Goal: Information Seeking & Learning: Learn about a topic

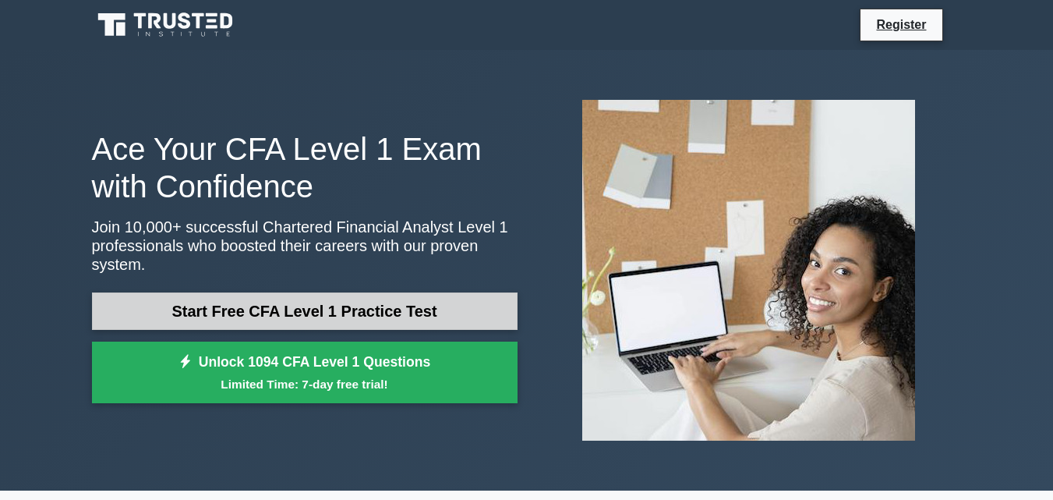
click at [337, 306] on link "Start Free CFA Level 1 Practice Test" at bounding box center [305, 310] width 426 height 37
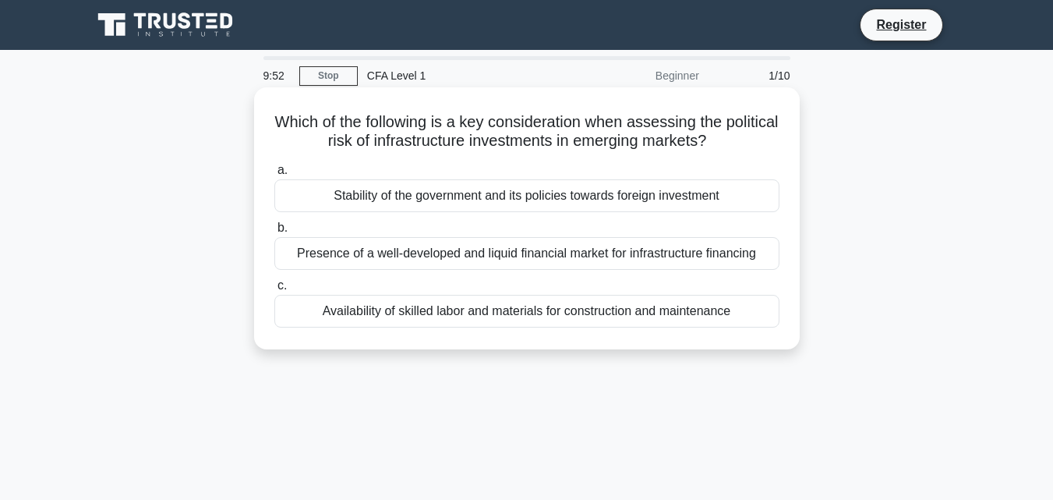
click at [525, 201] on div "Stability of the government and its policies towards foreign investment" at bounding box center [526, 195] width 505 height 33
click at [274, 175] on input "a. Stability of the government and its policies towards foreign investment" at bounding box center [274, 170] width 0 height 10
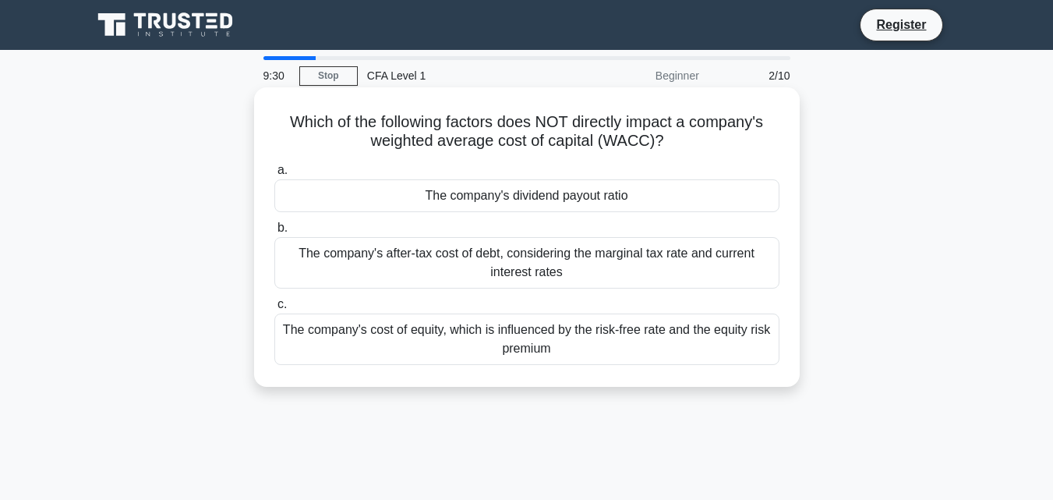
click at [595, 201] on div "The company's dividend payout ratio" at bounding box center [526, 195] width 505 height 33
click at [274, 175] on input "a. The company's dividend payout ratio" at bounding box center [274, 170] width 0 height 10
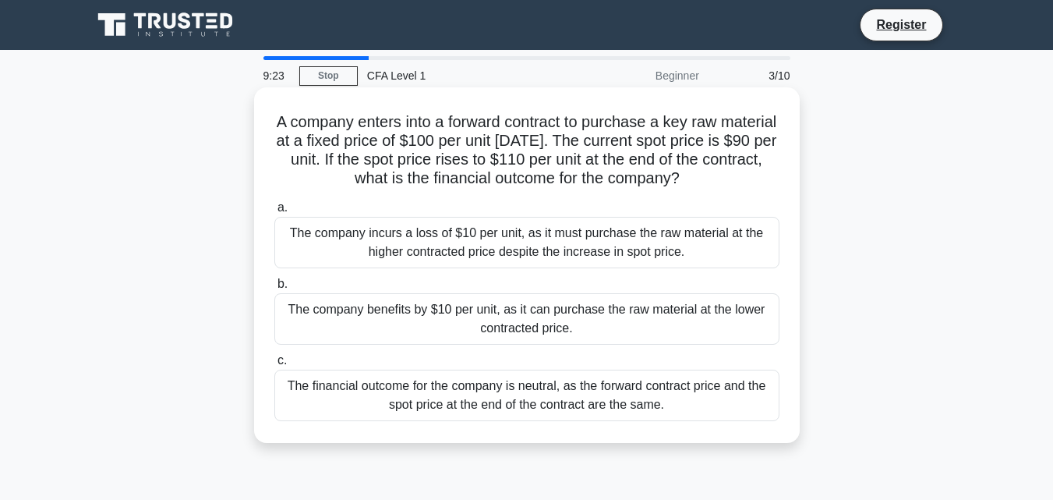
click at [473, 248] on div "The company incurs a loss of $10 per unit, as it must purchase the raw material…" at bounding box center [526, 242] width 505 height 51
click at [274, 213] on input "a. The company incurs a loss of $10 per unit, as it must purchase the raw mater…" at bounding box center [274, 208] width 0 height 10
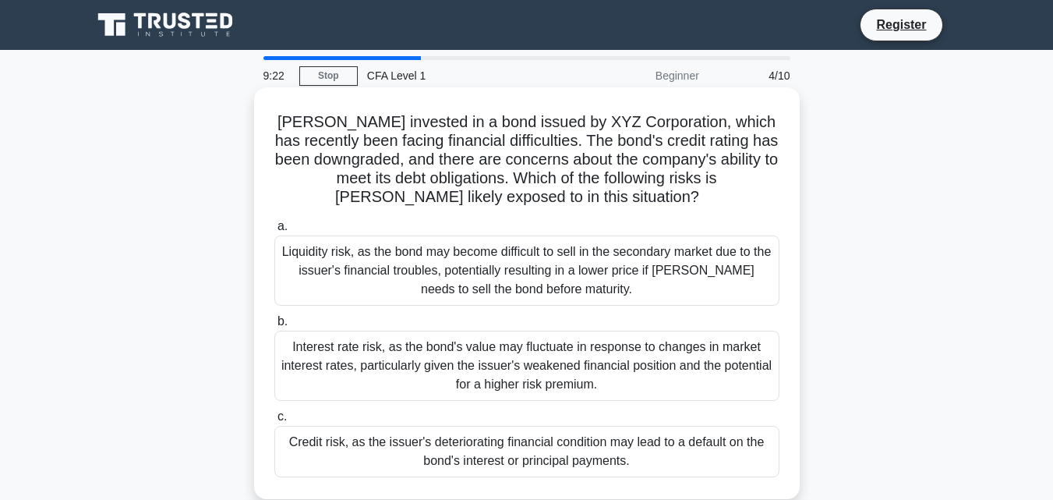
click at [488, 256] on div "Liquidity risk, as the bond may become difficult to sell in the secondary marke…" at bounding box center [526, 270] width 505 height 70
click at [274, 232] on input "a. Liquidity risk, as the bond may become difficult to sell in the secondary ma…" at bounding box center [274, 226] width 0 height 10
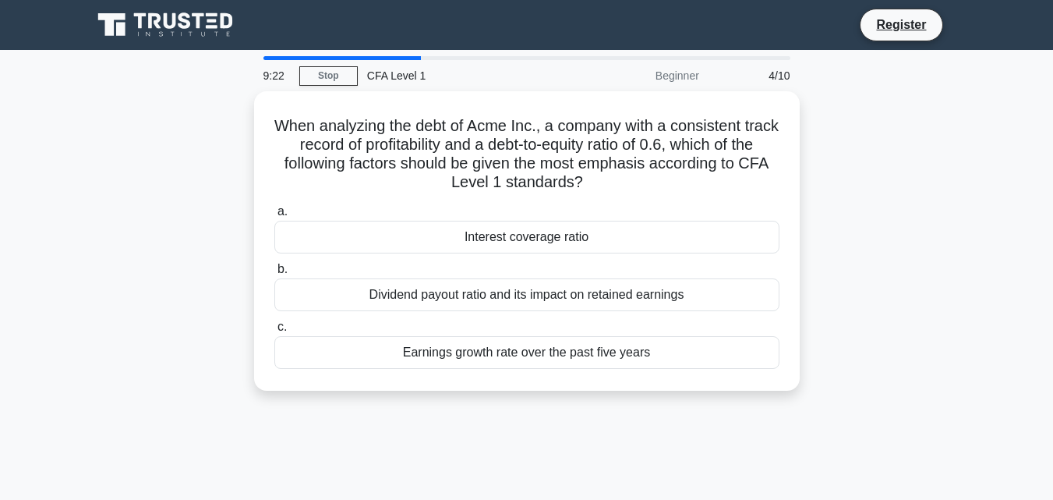
click at [488, 260] on label "b. Dividend payout ratio and its impact on retained earnings" at bounding box center [526, 285] width 505 height 51
click at [274, 264] on input "b. Dividend payout ratio and its impact on retained earnings" at bounding box center [274, 269] width 0 height 10
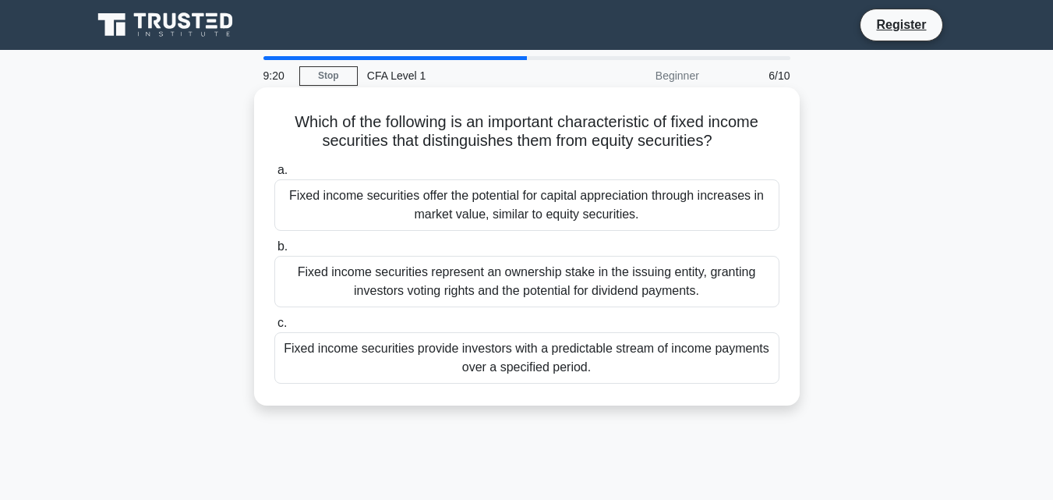
click at [491, 196] on div "Fixed income securities offer the potential for capital appreciation through in…" at bounding box center [526, 204] width 505 height 51
click at [274, 175] on input "a. Fixed income securities offer the potential for capital appreciation through…" at bounding box center [274, 170] width 0 height 10
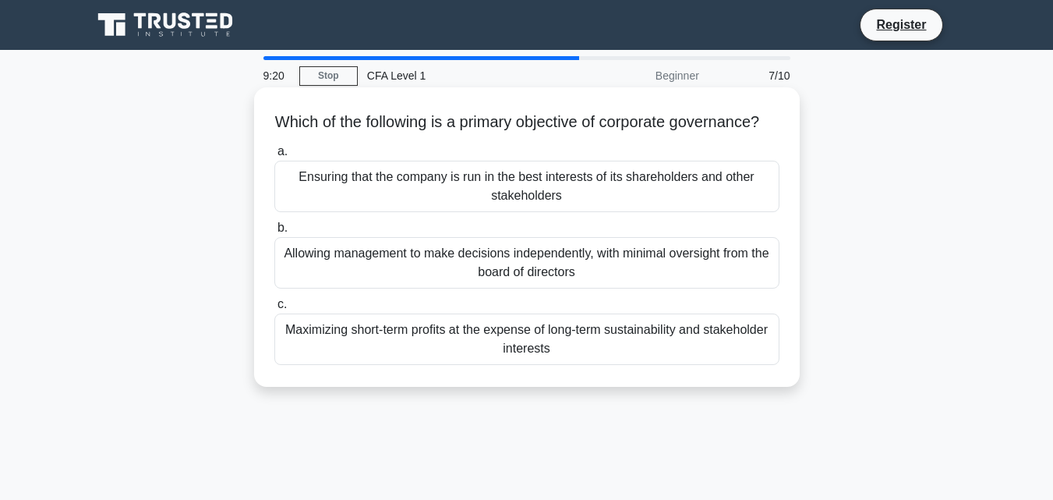
click at [484, 207] on div "Ensuring that the company is run in the best interests of its shareholders and …" at bounding box center [526, 186] width 505 height 51
click at [274, 157] on input "a. Ensuring that the company is run in the best interests of its shareholders a…" at bounding box center [274, 152] width 0 height 10
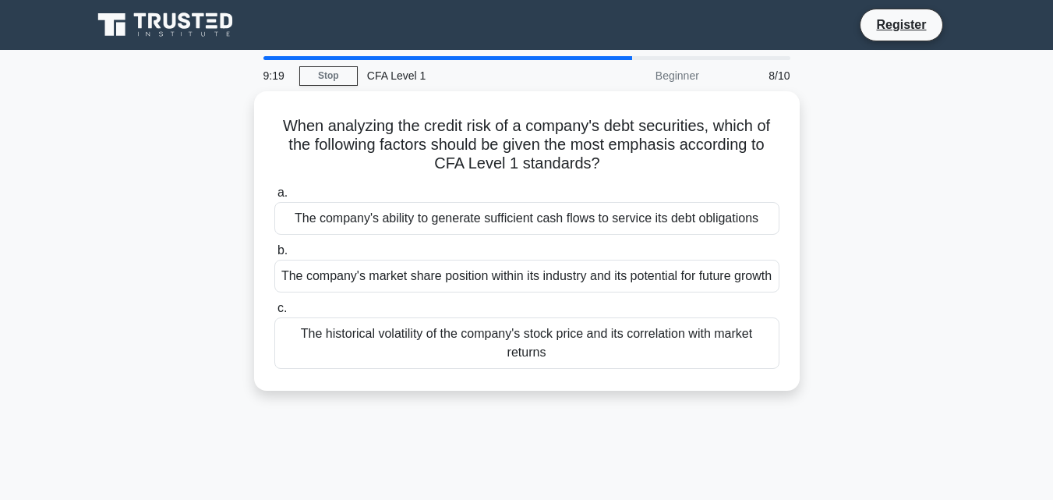
click at [484, 208] on div "The company's ability to generate sufficient cash flows to service its debt obl…" at bounding box center [526, 218] width 505 height 33
click at [274, 198] on input "a. The company's ability to generate sufficient cash flows to service its debt …" at bounding box center [274, 193] width 0 height 10
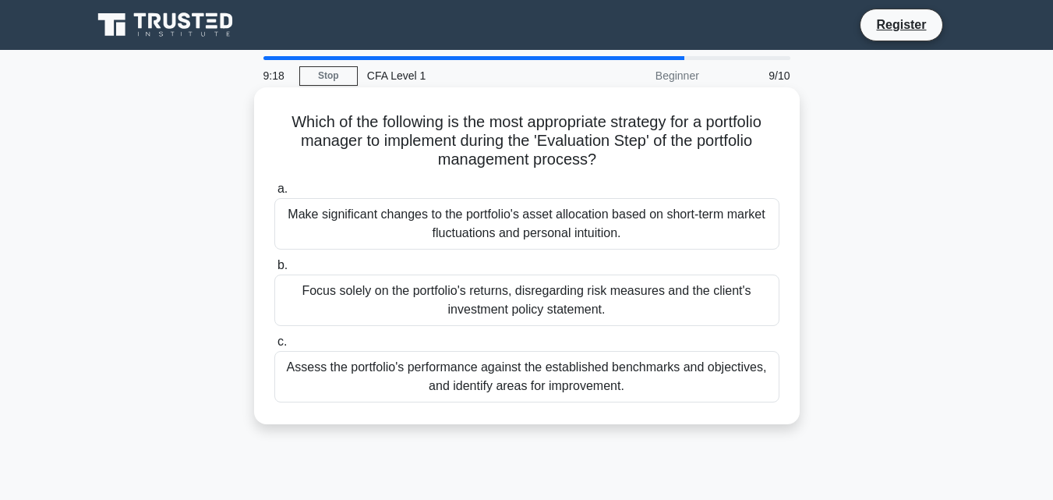
click at [485, 225] on div "Make significant changes to the portfolio's asset allocation based on short-ter…" at bounding box center [526, 223] width 505 height 51
click at [567, 240] on div "Make significant changes to the portfolio's asset allocation based on short-ter…" at bounding box center [526, 223] width 505 height 51
click at [274, 194] on input "a. Make significant changes to the portfolio's asset allocation based on short-…" at bounding box center [274, 189] width 0 height 10
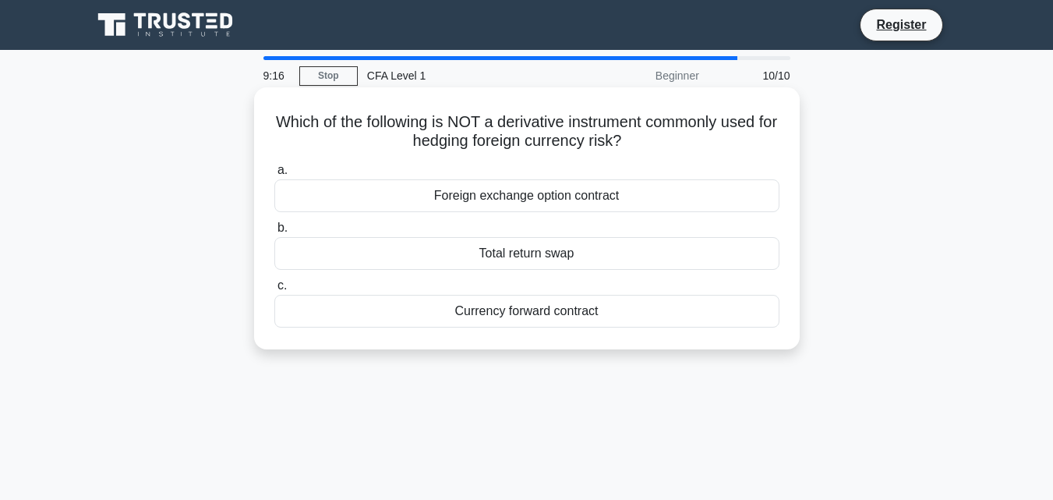
click at [495, 189] on div "Foreign exchange option contract" at bounding box center [526, 195] width 505 height 33
click at [274, 175] on input "a. Foreign exchange option contract" at bounding box center [274, 170] width 0 height 10
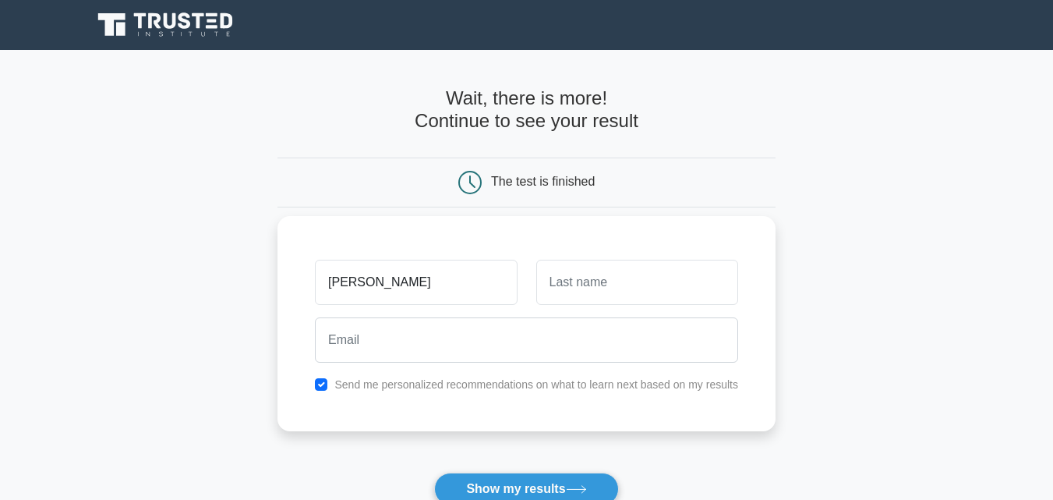
type input "[PERSON_NAME]"
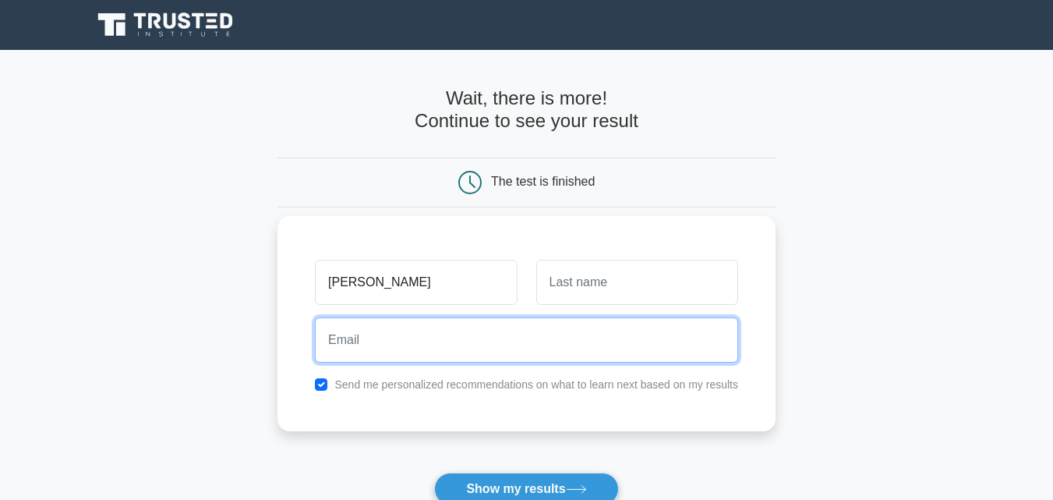
click at [482, 354] on input "email" at bounding box center [526, 339] width 423 height 45
type input "Ngaba451@gmail.com"
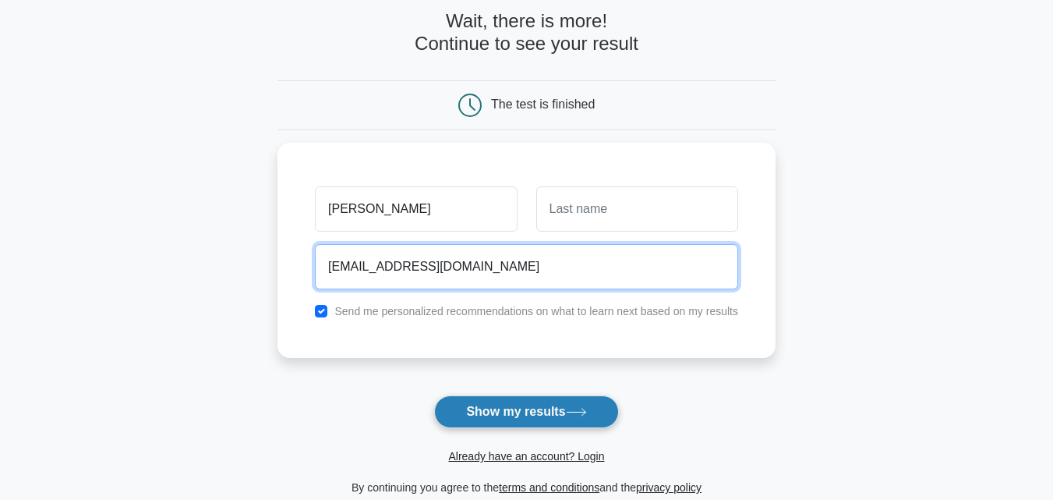
scroll to position [78, 0]
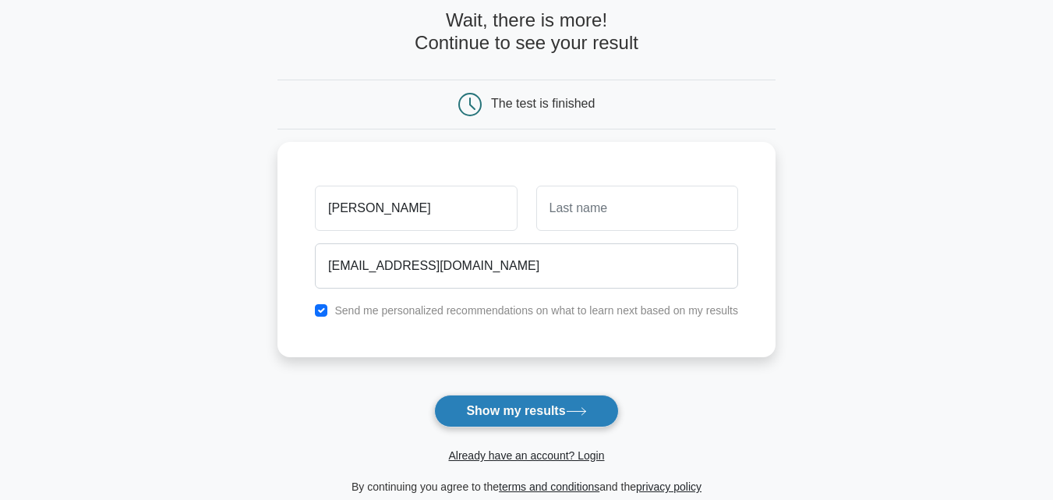
click at [560, 405] on button "Show my results" at bounding box center [526, 410] width 184 height 33
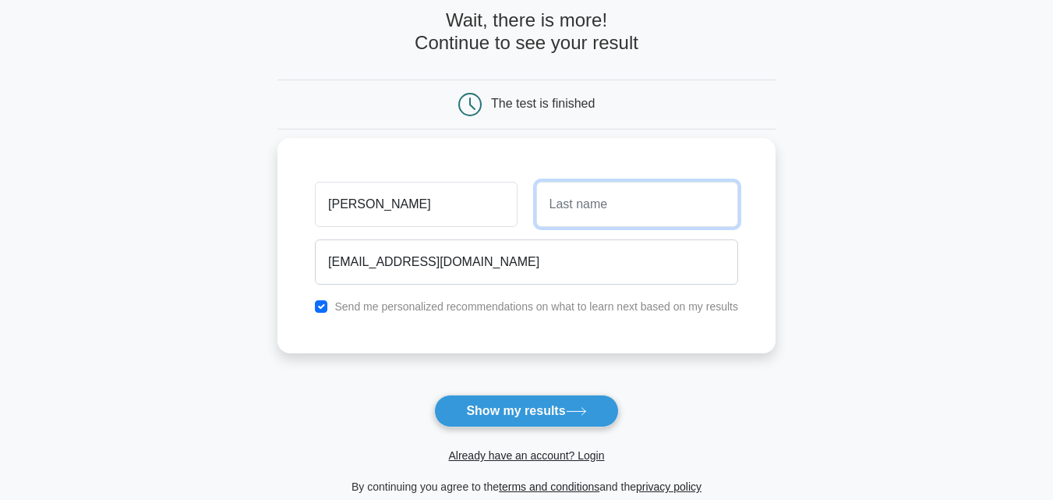
click at [664, 201] on input "text" at bounding box center [637, 204] width 202 height 45
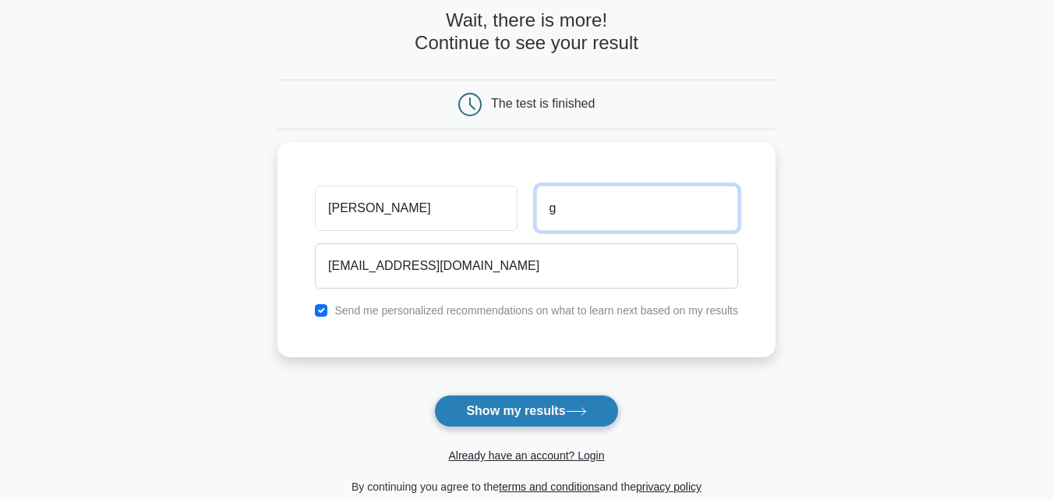
type input "g"
click at [552, 427] on button "Show my results" at bounding box center [526, 410] width 184 height 33
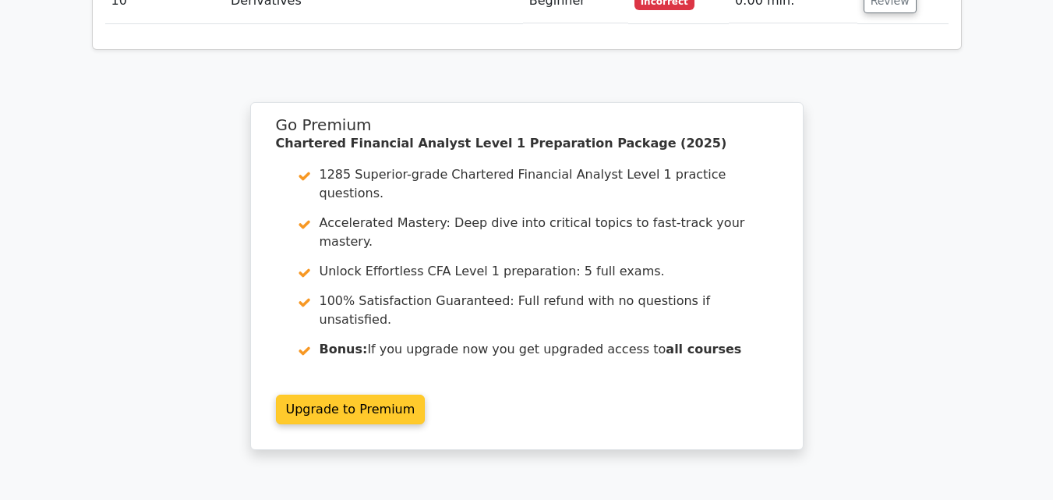
scroll to position [2416, 0]
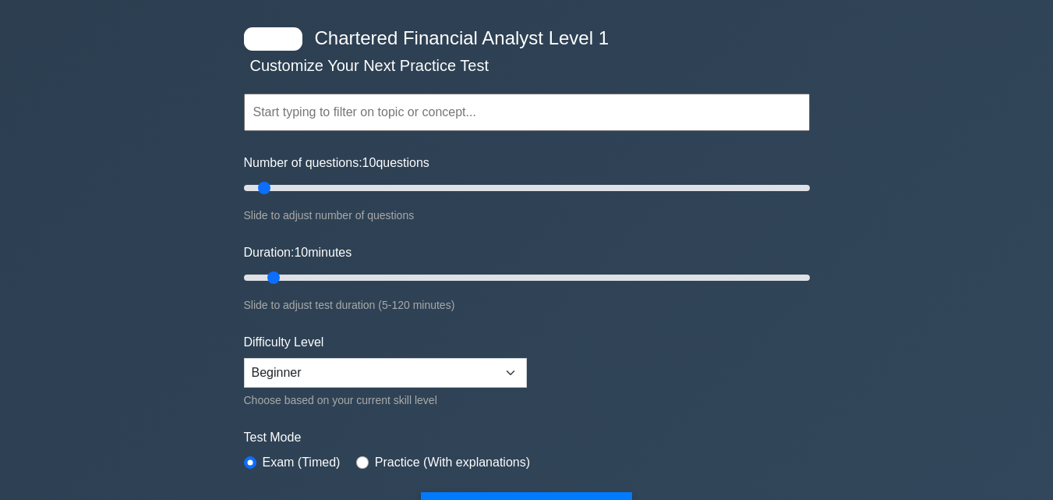
scroll to position [156, 0]
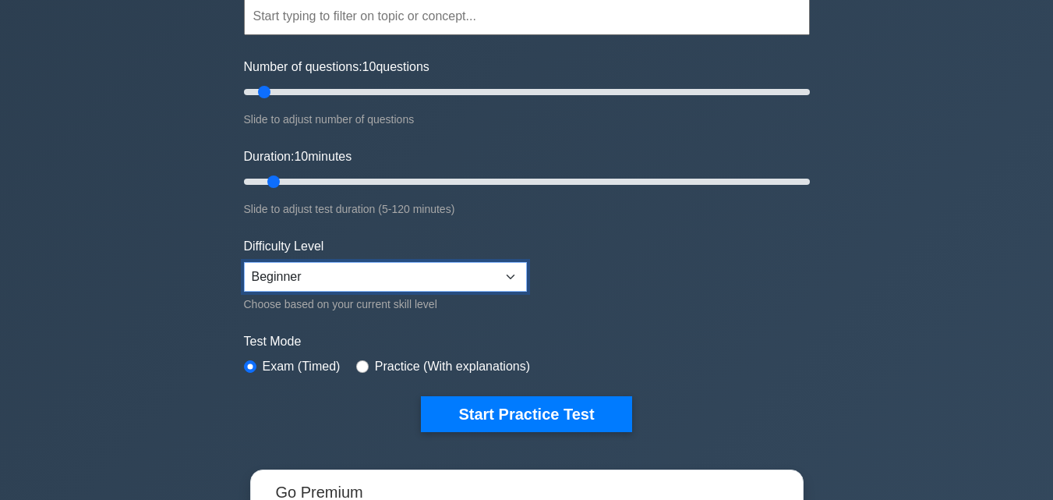
click at [477, 278] on select "Beginner Intermediate Expert" at bounding box center [385, 277] width 283 height 30
select select "expert"
click at [244, 262] on select "Beginner Intermediate Expert" at bounding box center [385, 277] width 283 height 30
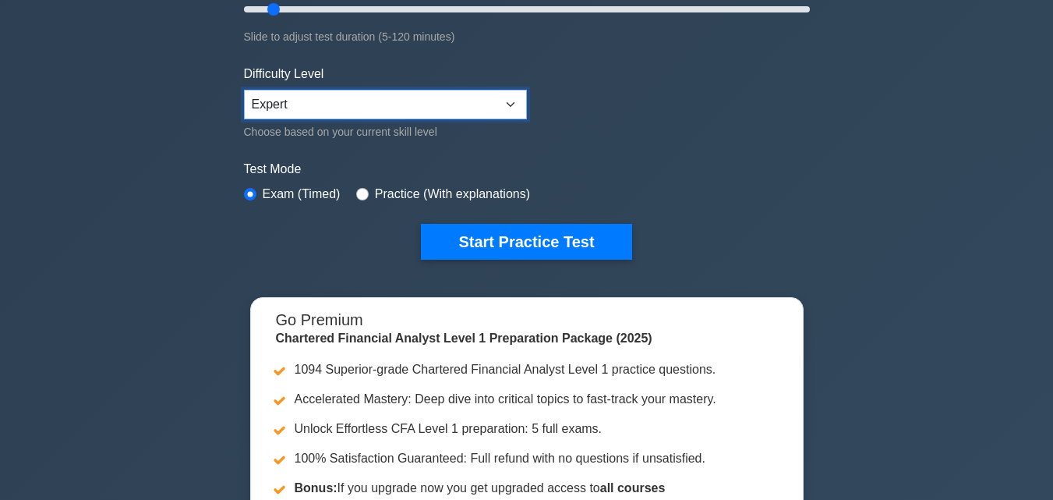
scroll to position [312, 0]
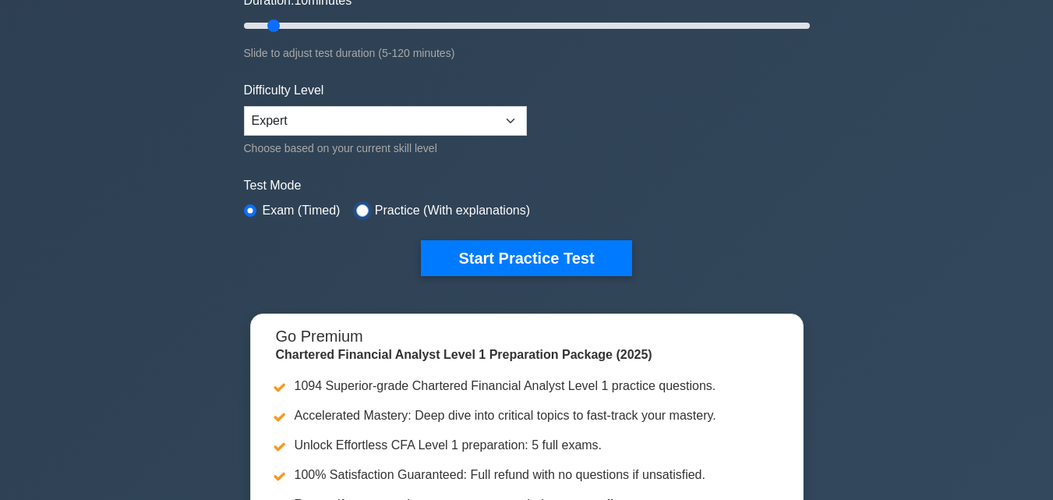
click at [357, 210] on input "radio" at bounding box center [362, 210] width 12 height 12
radio input "true"
click at [246, 207] on input "radio" at bounding box center [250, 210] width 12 height 12
radio input "true"
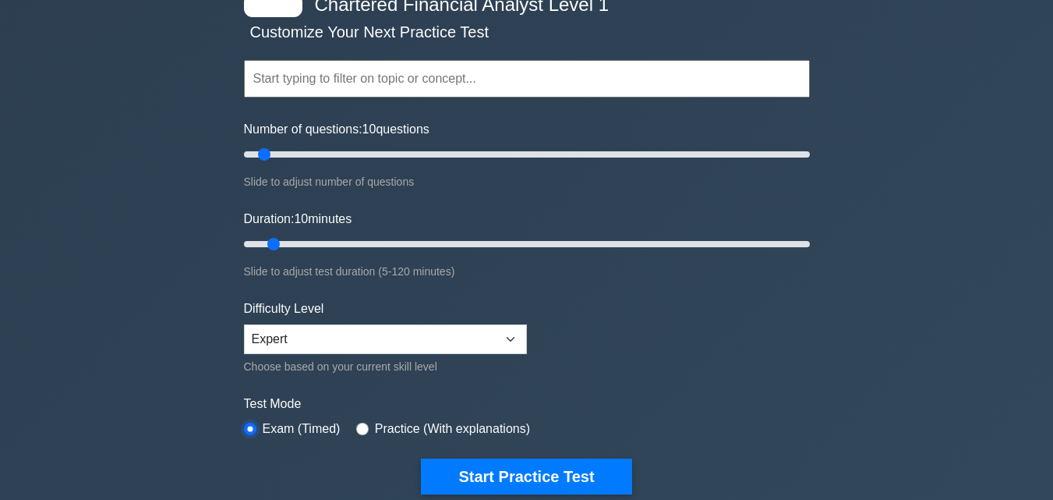
scroll to position [78, 0]
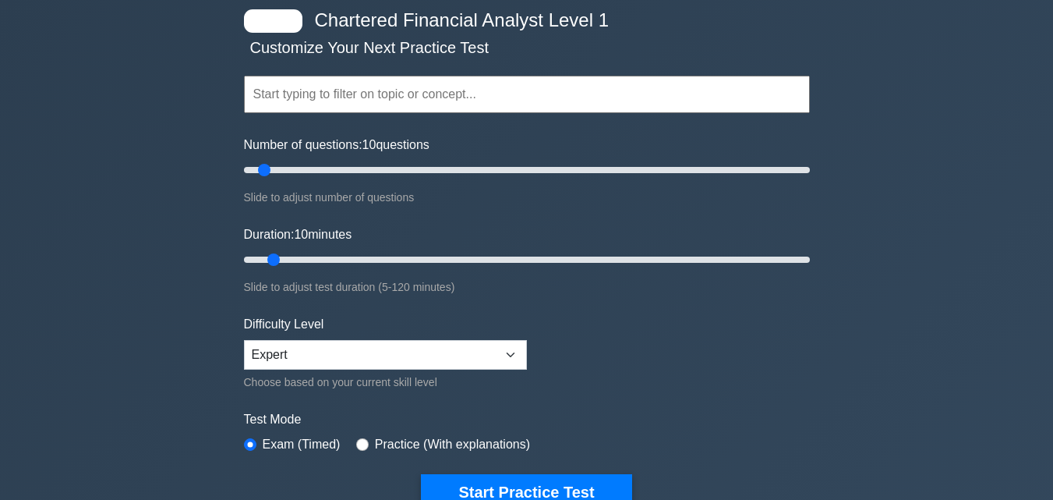
click at [466, 102] on input "text" at bounding box center [527, 94] width 566 height 37
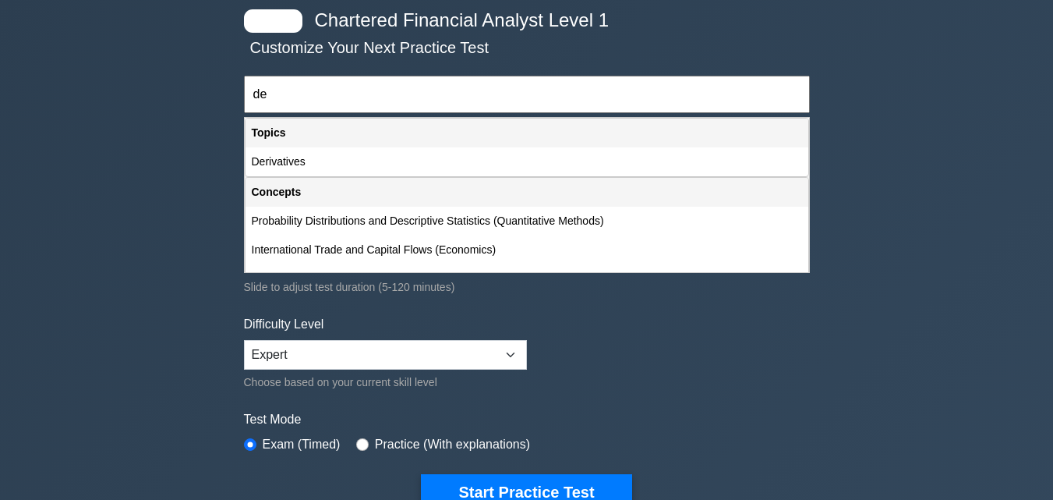
type input "d"
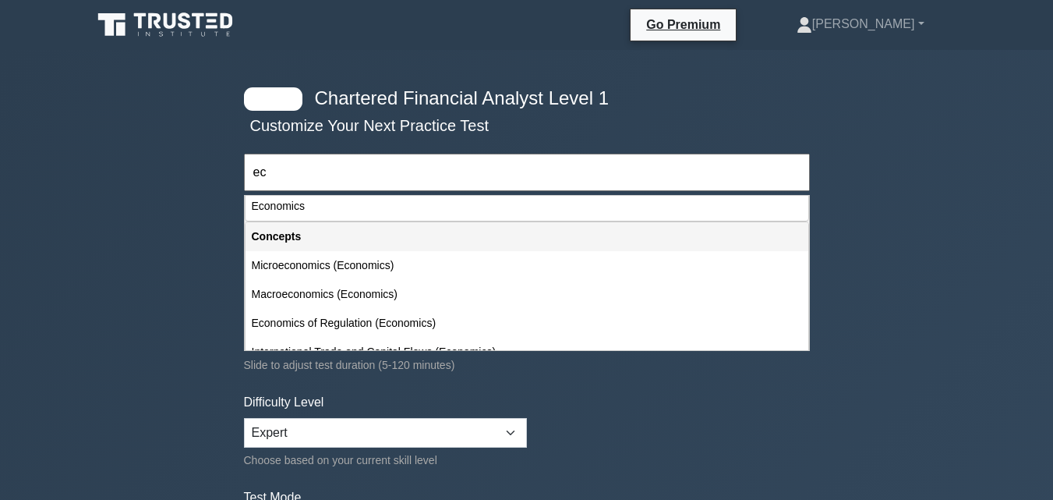
scroll to position [0, 0]
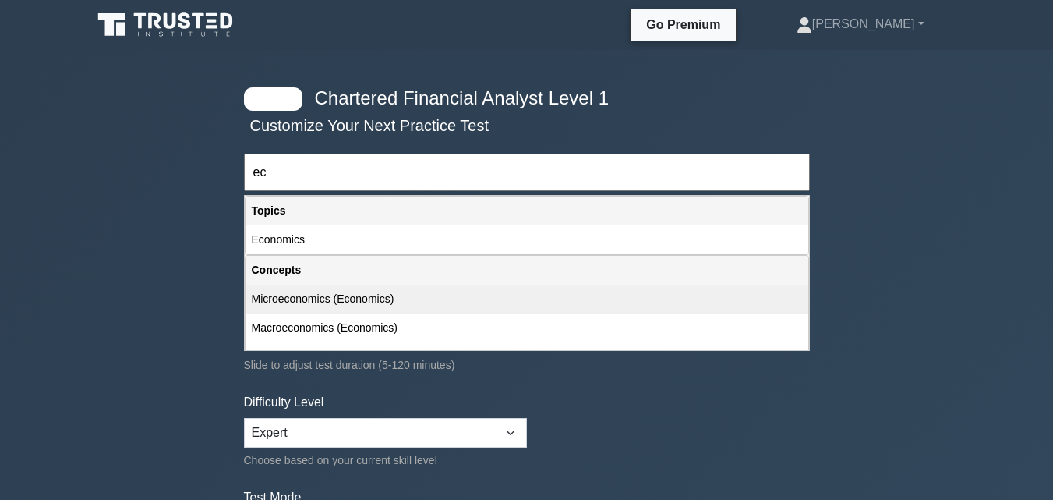
click at [337, 292] on div "Microeconomics (Economics)" at bounding box center [527, 299] width 563 height 29
type input "Microeconomics (Economics)"
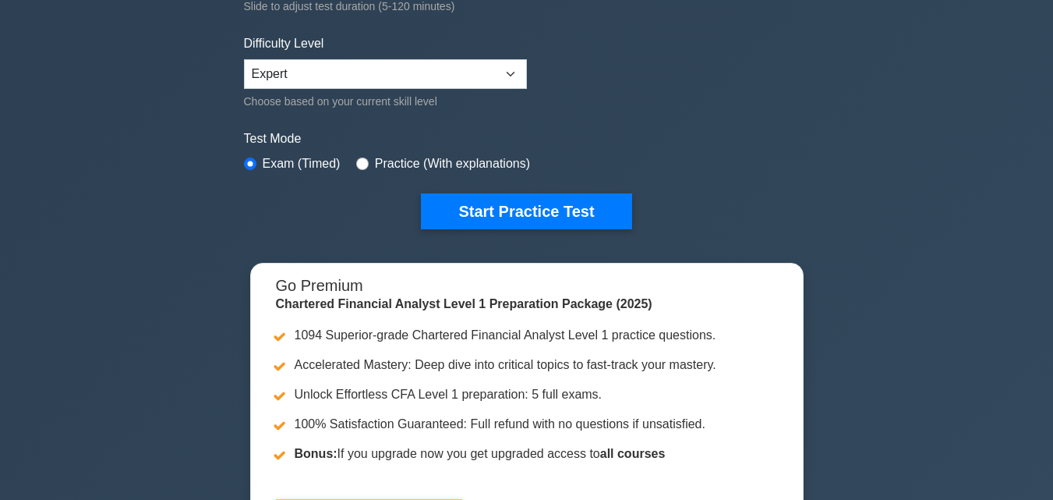
scroll to position [390, 0]
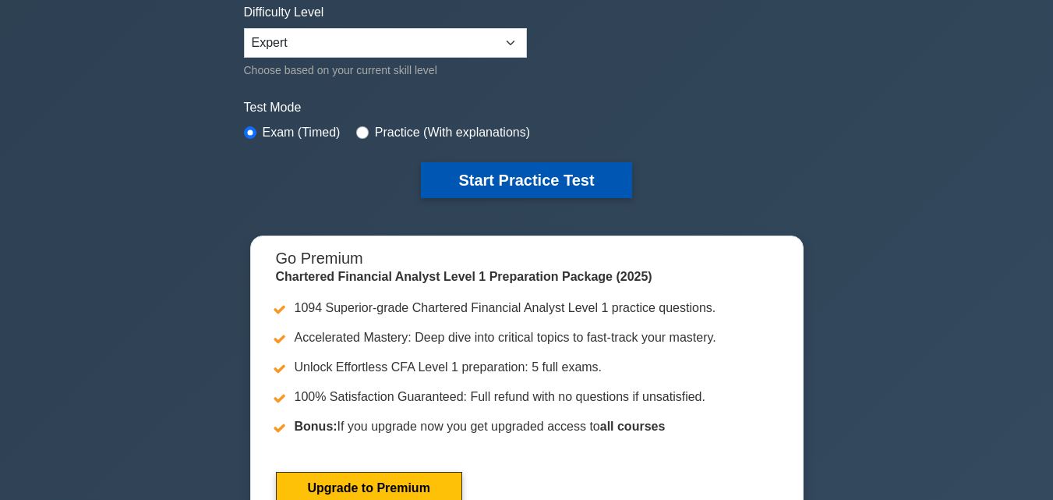
click at [549, 187] on button "Start Practice Test" at bounding box center [526, 180] width 210 height 36
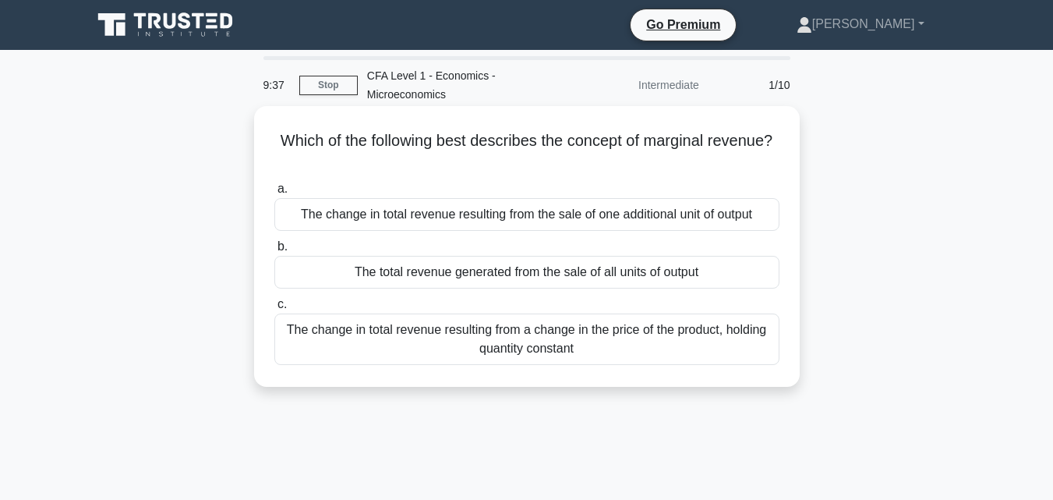
click at [576, 349] on div "The change in total revenue resulting from a change in the price of the product…" at bounding box center [526, 338] width 505 height 51
click at [274, 309] on input "c. The change in total revenue resulting from a change in the price of the prod…" at bounding box center [274, 304] width 0 height 10
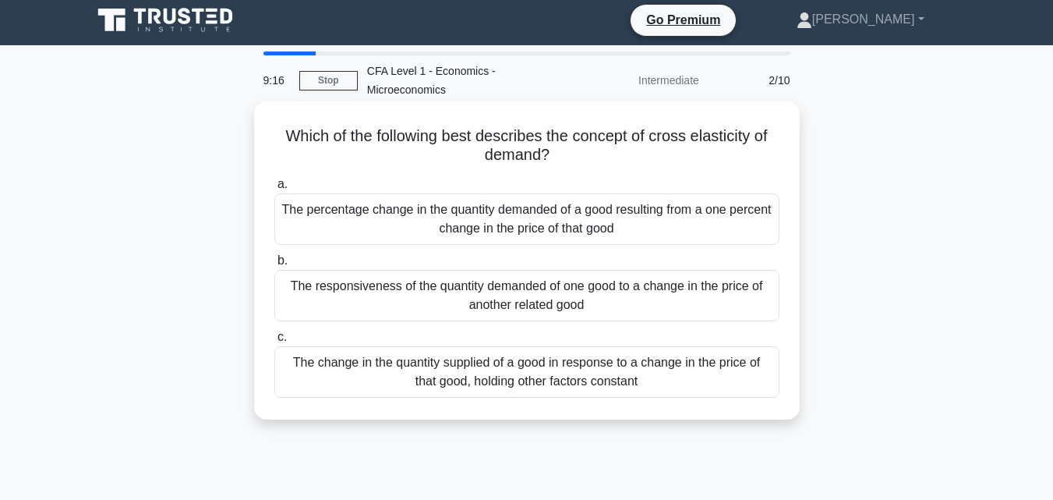
scroll to position [78, 0]
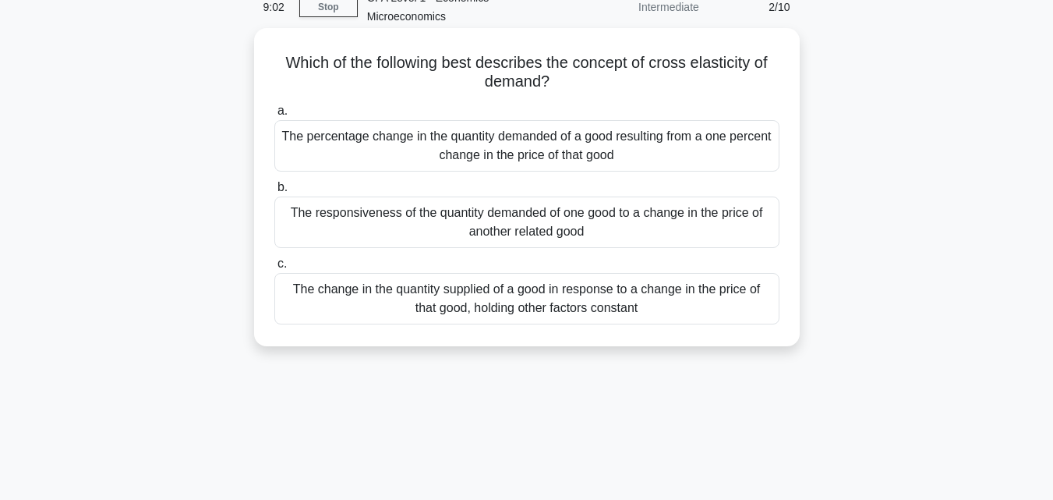
click at [511, 303] on div "The change in the quantity supplied of a good in response to a change in the pr…" at bounding box center [526, 298] width 505 height 51
click at [274, 269] on input "c. The change in the quantity supplied of a good in response to a change in the…" at bounding box center [274, 264] width 0 height 10
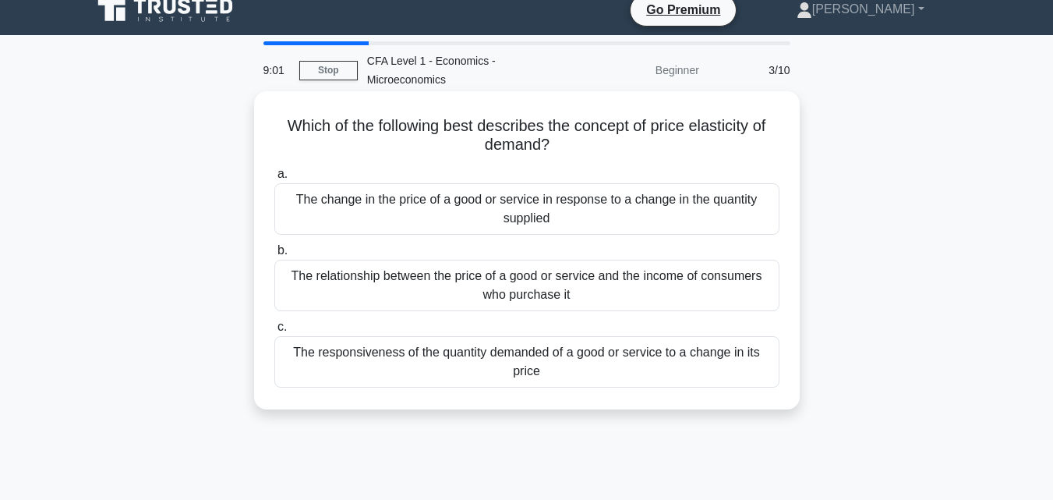
scroll to position [0, 0]
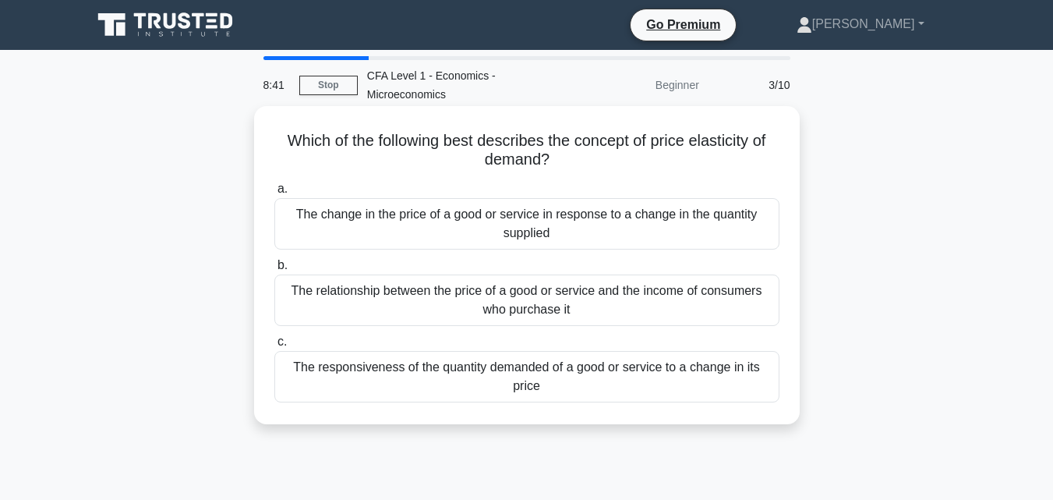
click at [616, 299] on div "The relationship between the price of a good or service and the income of consu…" at bounding box center [526, 299] width 505 height 51
click at [274, 270] on input "b. The relationship between the price of a good or service and the income of co…" at bounding box center [274, 265] width 0 height 10
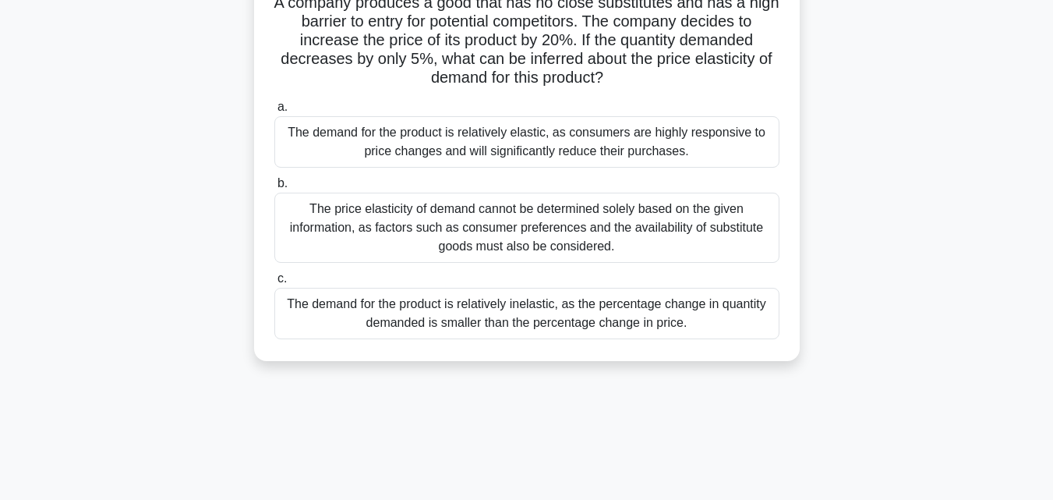
scroll to position [156, 0]
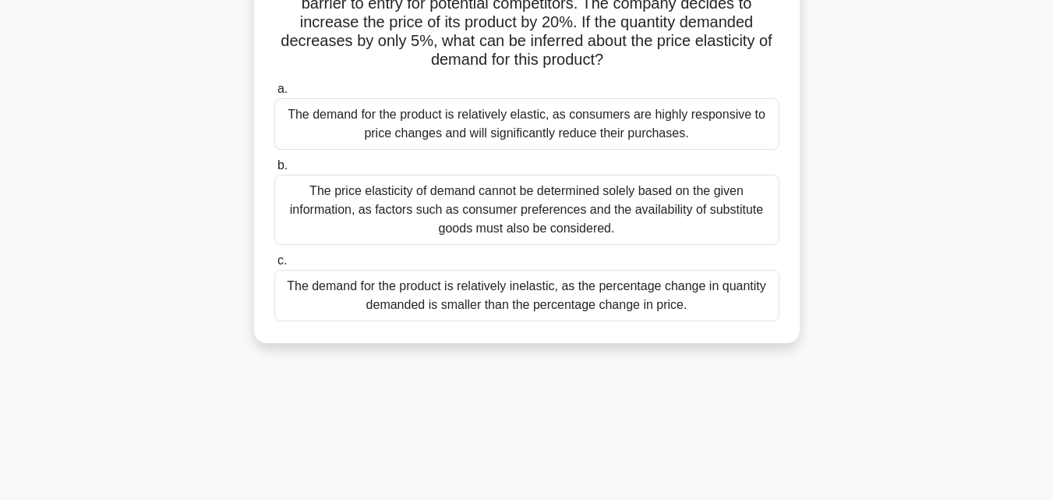
click at [539, 294] on div "The demand for the product is relatively inelastic, as the percentage change in…" at bounding box center [526, 295] width 505 height 51
click at [274, 266] on input "c. The demand for the product is relatively inelastic, as the percentage change…" at bounding box center [274, 261] width 0 height 10
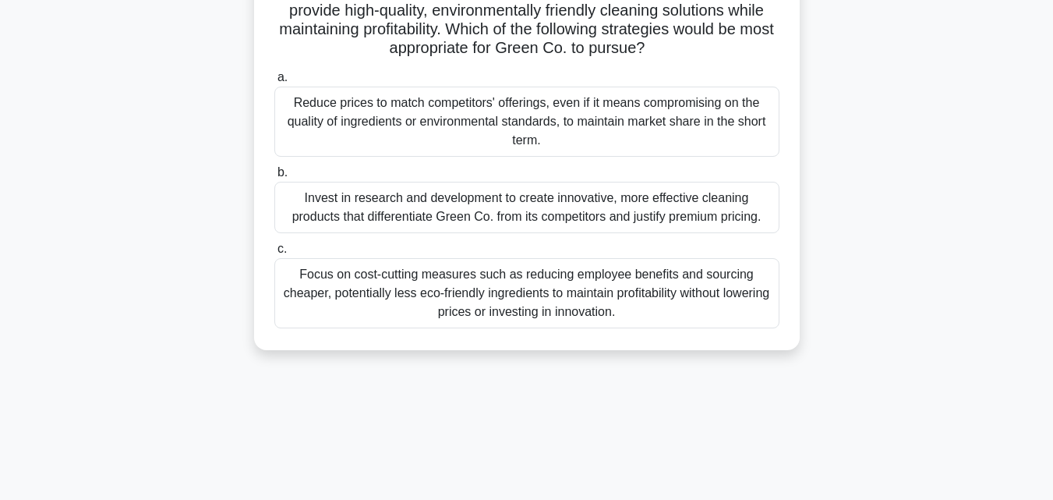
scroll to position [234, 0]
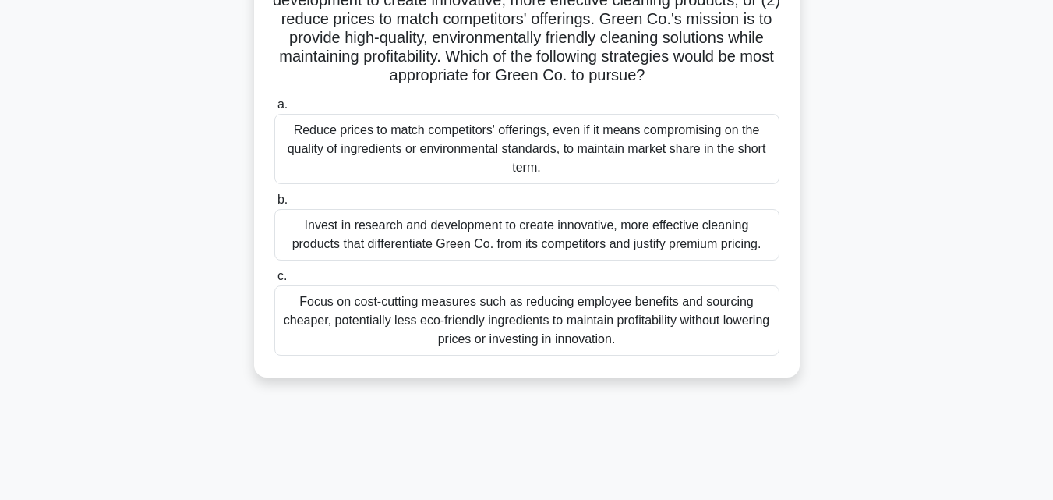
click at [431, 139] on div "Reduce prices to match competitors' offerings, even if it means compromising on…" at bounding box center [526, 149] width 505 height 70
click at [274, 110] on input "a. Reduce prices to match competitors' offerings, even if it means compromising…" at bounding box center [274, 105] width 0 height 10
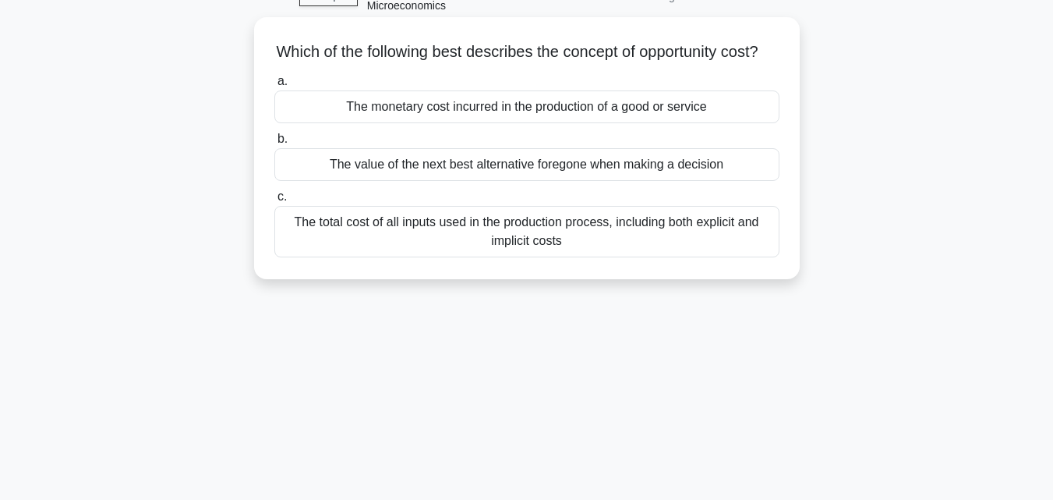
scroll to position [0, 0]
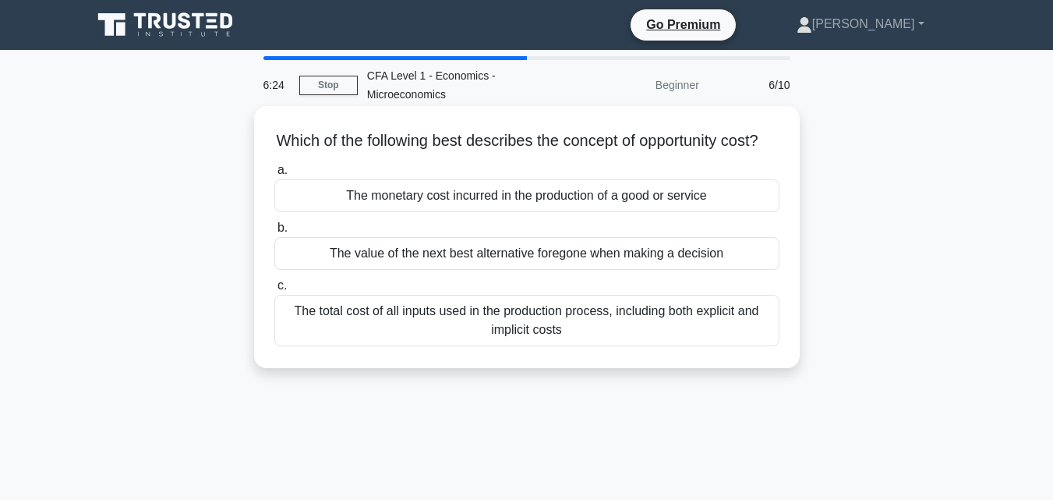
click at [640, 345] on div "The total cost of all inputs used in the production process, including both exp…" at bounding box center [526, 320] width 505 height 51
click at [274, 291] on input "c. The total cost of all inputs used in the production process, including both …" at bounding box center [274, 286] width 0 height 10
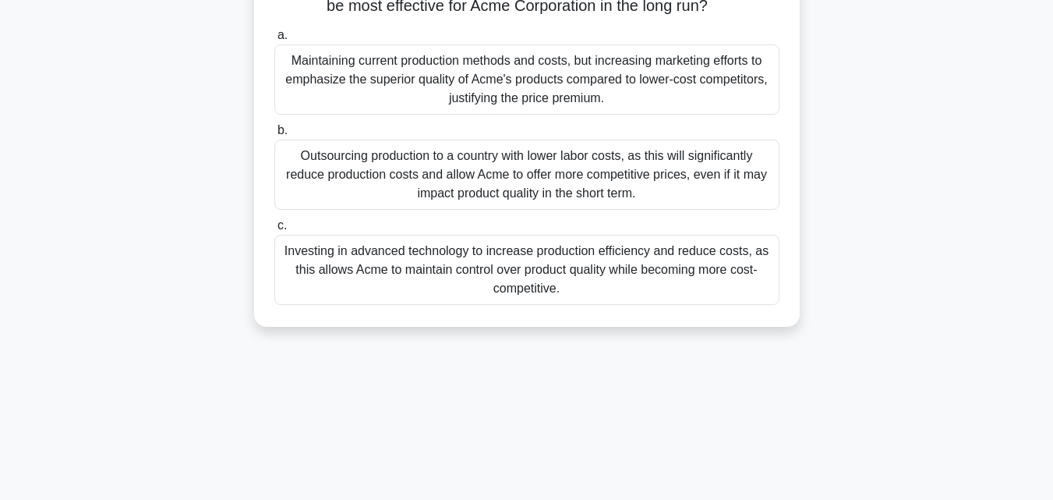
scroll to position [312, 0]
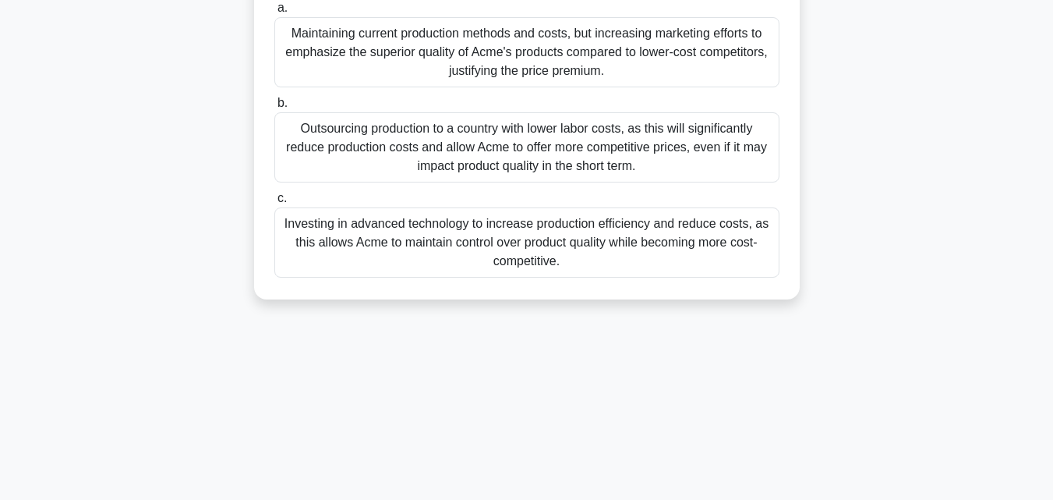
click at [535, 248] on div "Investing in advanced technology to increase production efficiency and reduce c…" at bounding box center [526, 242] width 505 height 70
click at [274, 203] on input "c. Investing in advanced technology to increase production efficiency and reduc…" at bounding box center [274, 198] width 0 height 10
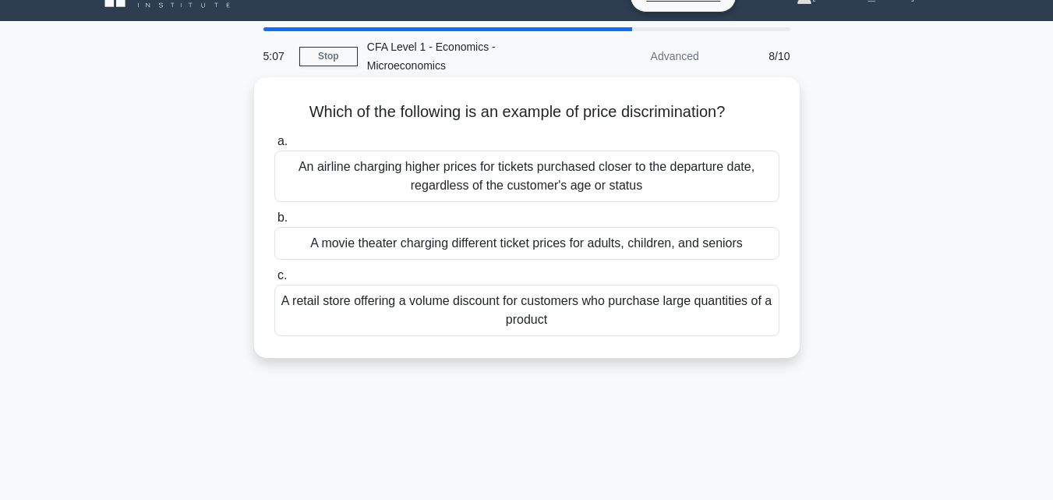
scroll to position [78, 0]
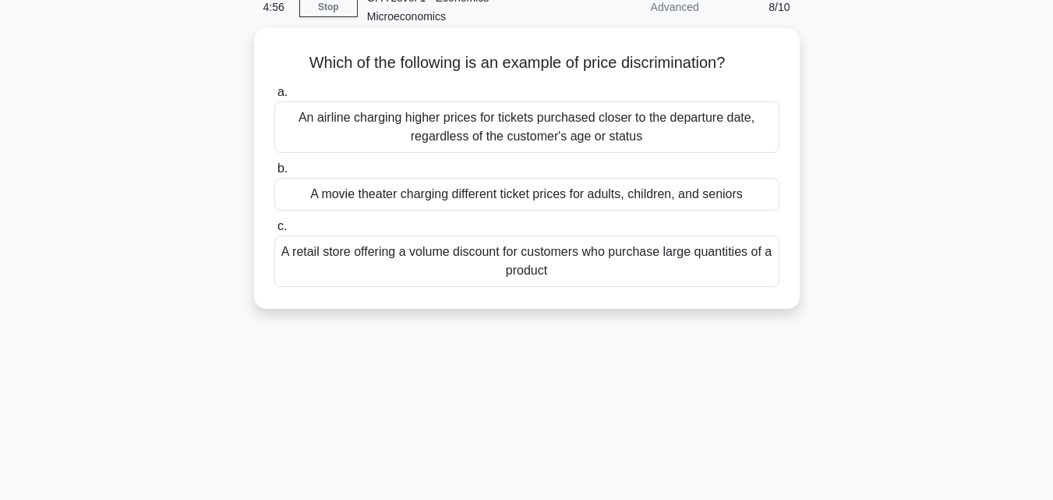
click at [532, 188] on div "A movie theater charging different ticket prices for adults, children, and seni…" at bounding box center [526, 194] width 505 height 33
click at [274, 174] on input "b. A movie theater charging different ticket prices for adults, children, and s…" at bounding box center [274, 169] width 0 height 10
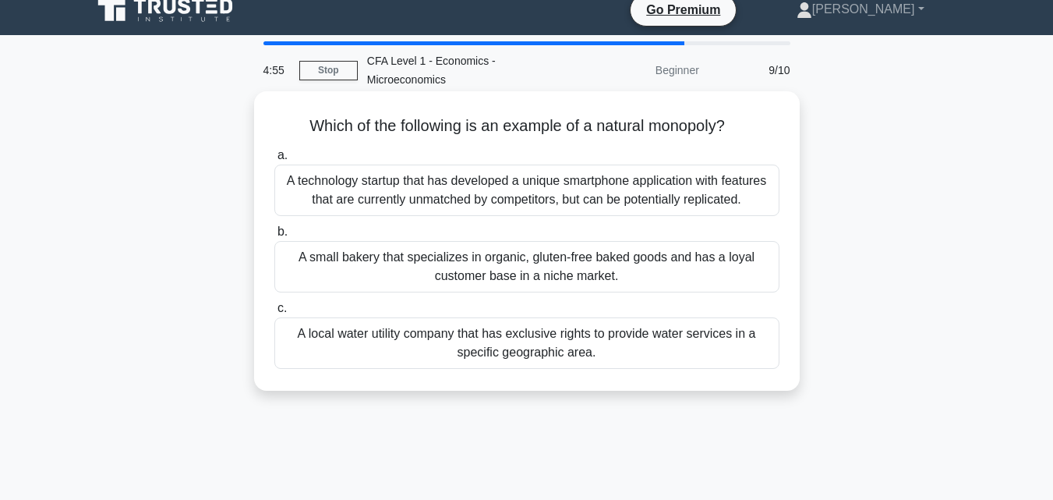
scroll to position [0, 0]
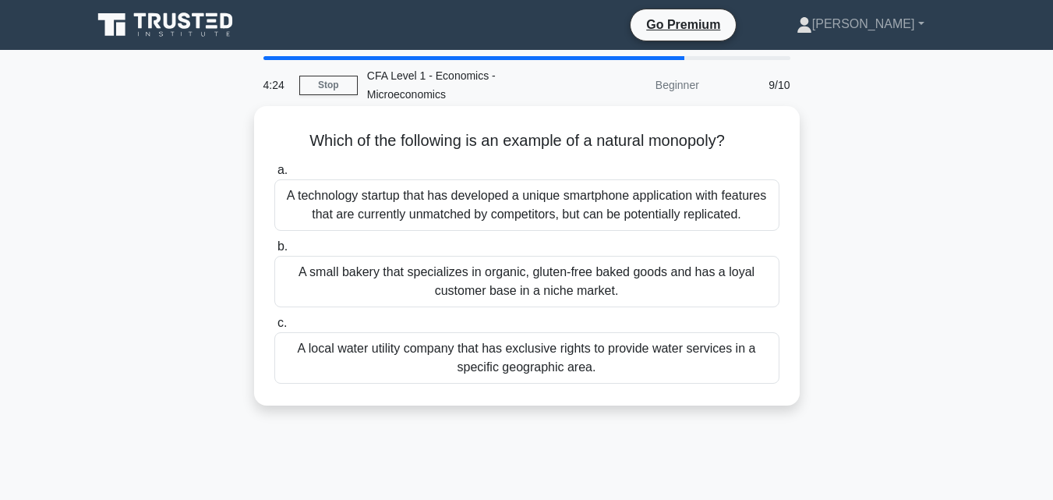
click at [600, 356] on div "A local water utility company that has exclusive rights to provide water servic…" at bounding box center [526, 357] width 505 height 51
click at [274, 328] on input "c. A local water utility company that has exclusive rights to provide water ser…" at bounding box center [274, 323] width 0 height 10
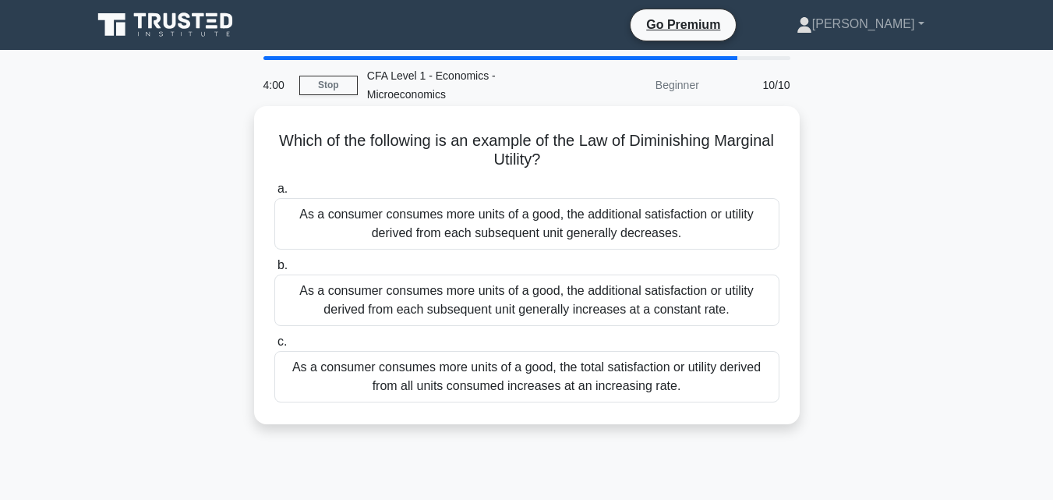
click at [535, 292] on div "As a consumer consumes more units of a good, the additional satisfaction or uti…" at bounding box center [526, 299] width 505 height 51
click at [274, 270] on input "b. As a consumer consumes more units of a good, the additional satisfaction or …" at bounding box center [274, 265] width 0 height 10
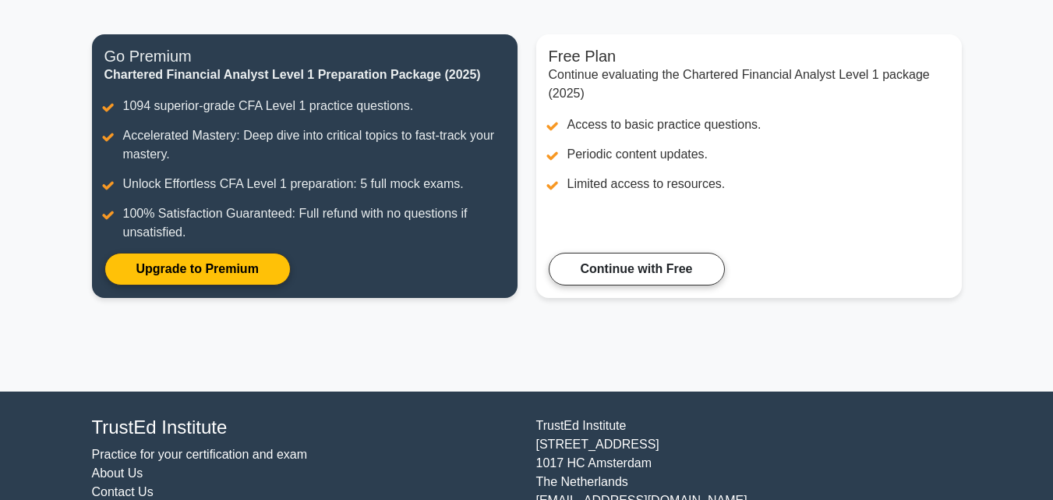
scroll to position [243, 0]
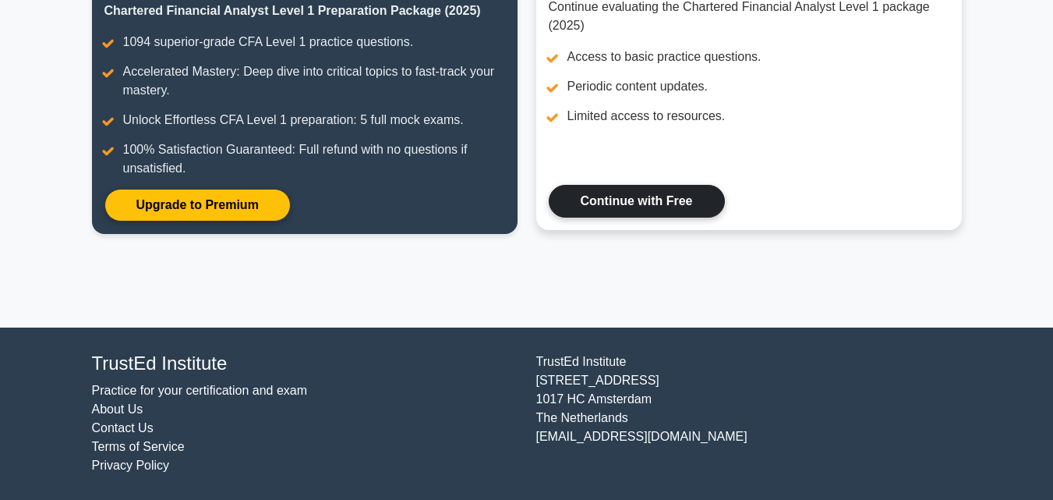
click at [665, 192] on link "Continue with Free" at bounding box center [637, 201] width 176 height 33
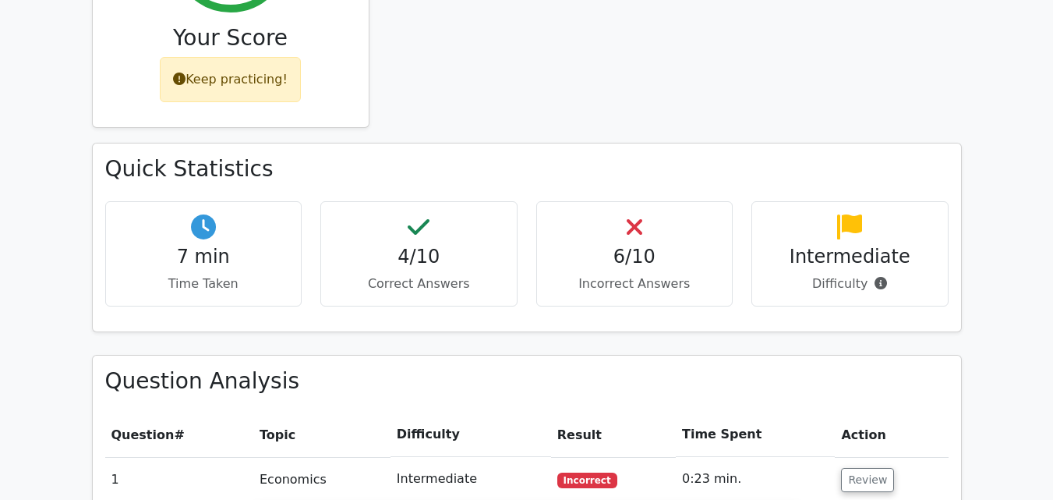
scroll to position [702, 0]
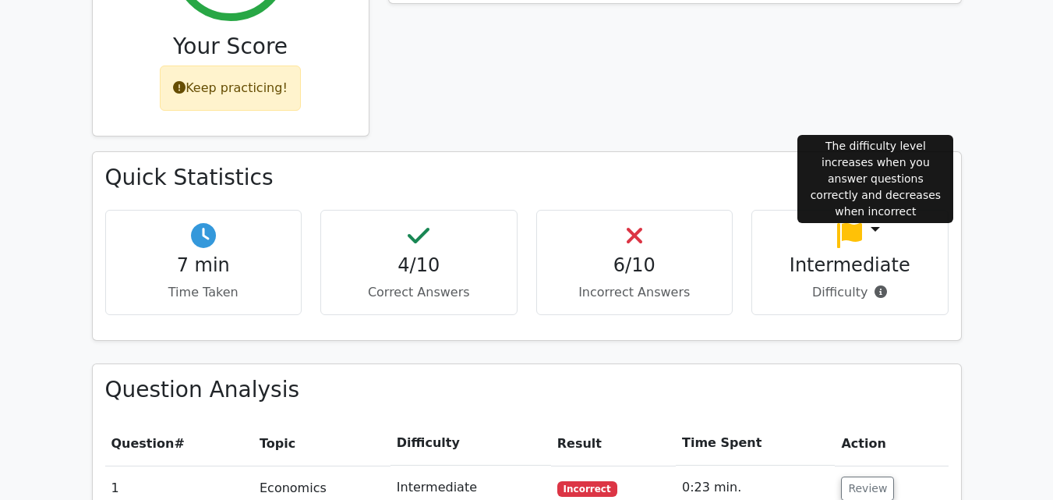
click at [882, 285] on icon at bounding box center [881, 291] width 12 height 12
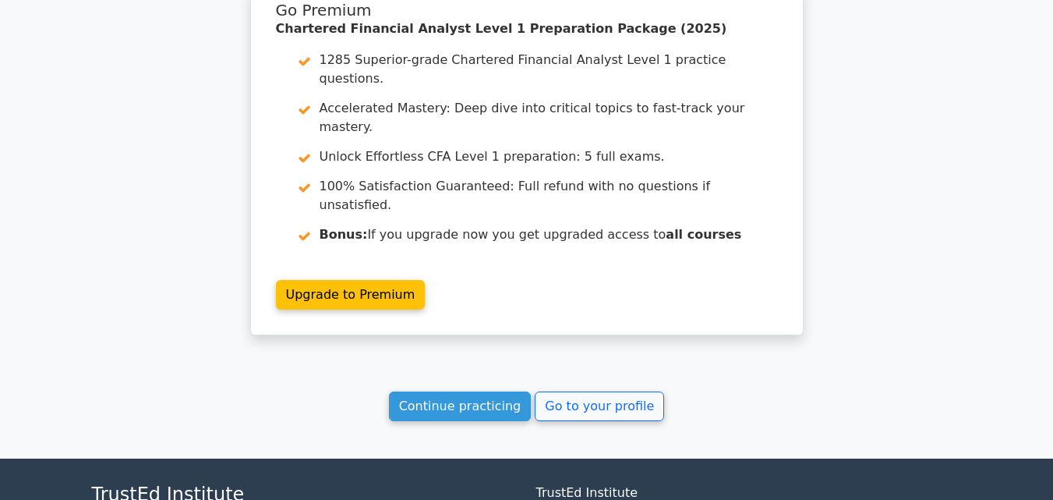
scroll to position [2382, 0]
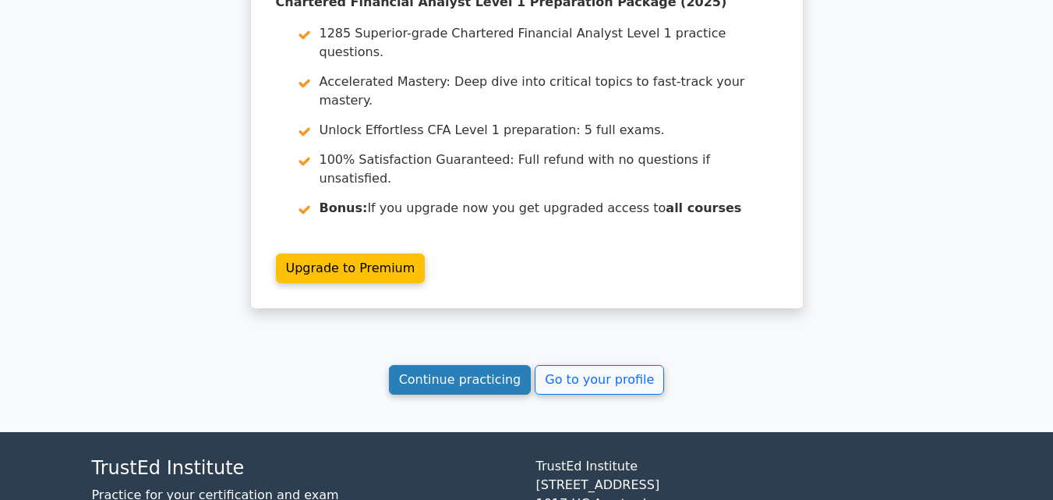
click at [454, 365] on link "Continue practicing" at bounding box center [460, 380] width 143 height 30
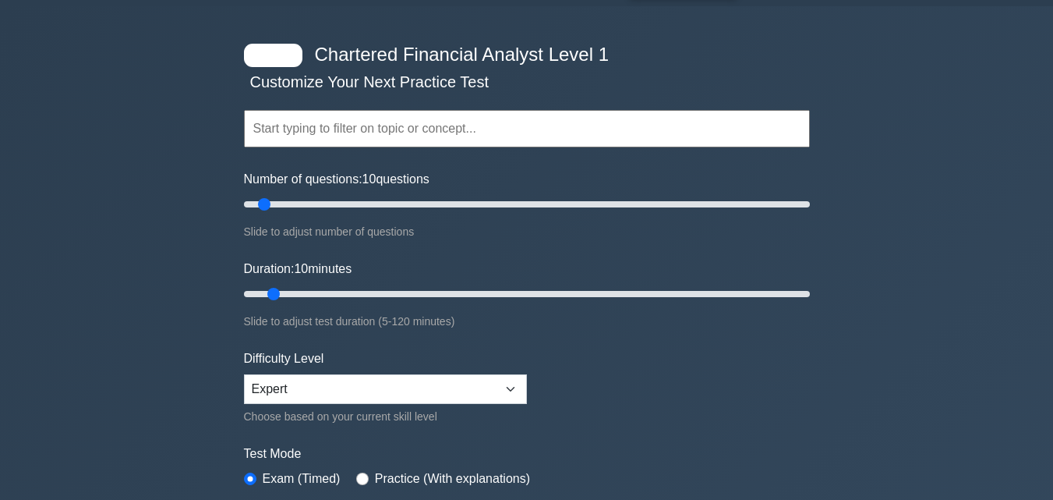
scroll to position [156, 0]
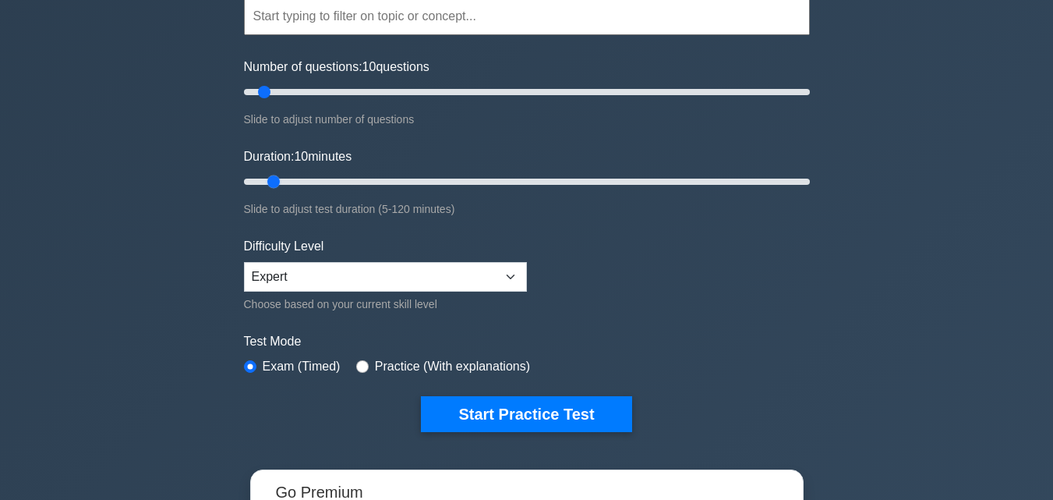
drag, startPoint x: 276, startPoint y: 183, endPoint x: 263, endPoint y: 181, distance: 13.5
click at [263, 181] on input "Duration: 10 minutes" at bounding box center [527, 181] width 566 height 19
drag, startPoint x: 263, startPoint y: 94, endPoint x: 276, endPoint y: 96, distance: 12.7
type input "15"
click at [276, 96] on input "Number of questions: 15 questions" at bounding box center [527, 92] width 566 height 19
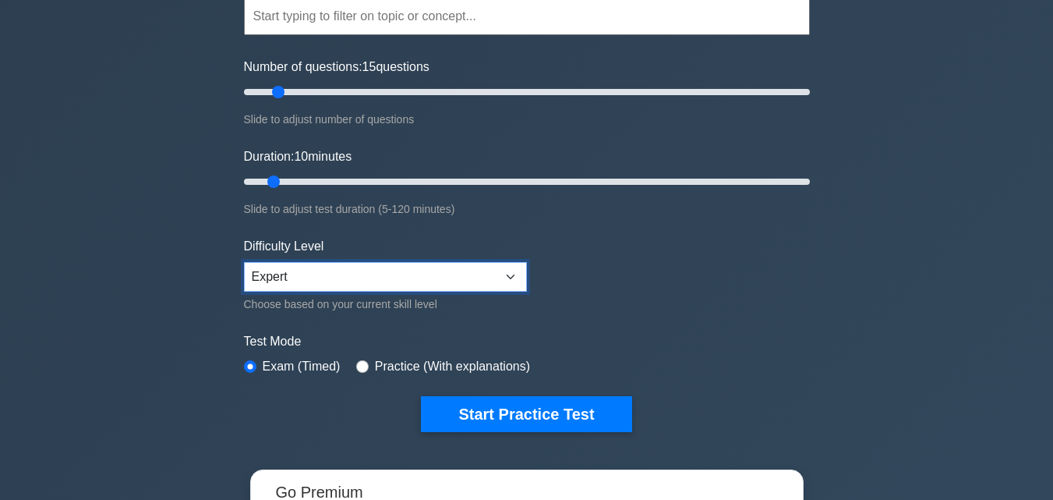
click at [484, 277] on select "Beginner Intermediate Expert" at bounding box center [385, 277] width 283 height 30
click at [244, 262] on select "Beginner Intermediate Expert" at bounding box center [385, 277] width 283 height 30
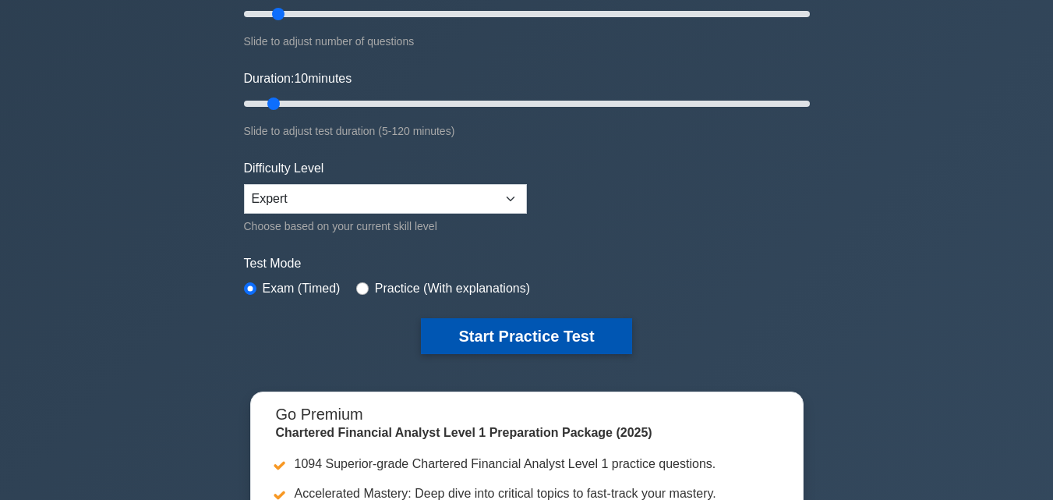
click at [491, 329] on button "Start Practice Test" at bounding box center [526, 336] width 210 height 36
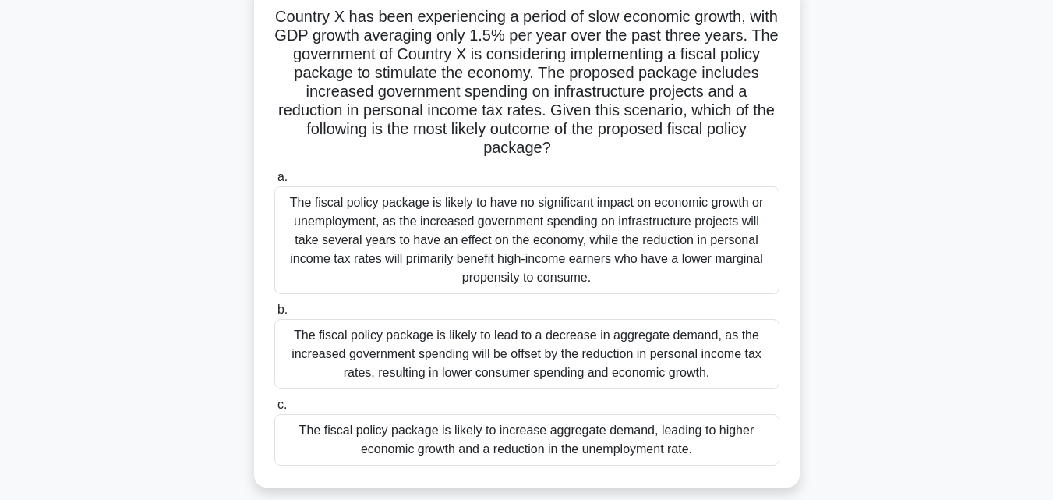
scroll to position [78, 0]
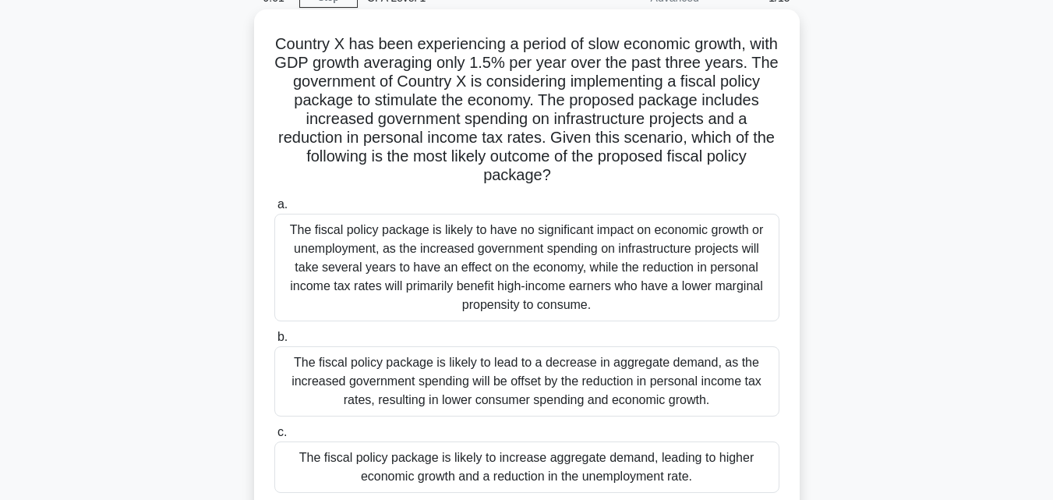
click at [606, 263] on div "The fiscal policy package is likely to have no significant impact on economic g…" at bounding box center [526, 268] width 505 height 108
click at [274, 210] on input "a. The fiscal policy package is likely to have no significant impact on economi…" at bounding box center [274, 205] width 0 height 10
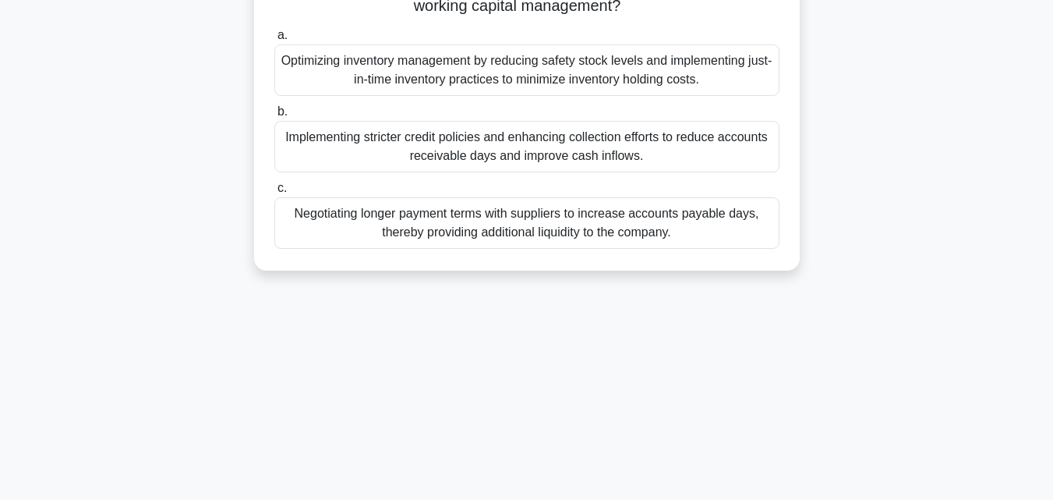
scroll to position [234, 0]
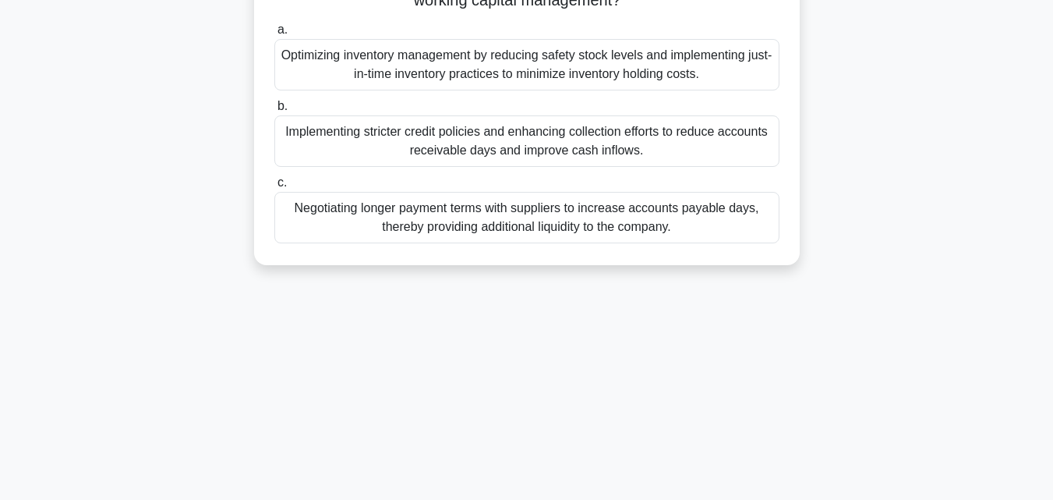
click at [561, 153] on div "Implementing stricter credit policies and enhancing collection efforts to reduc…" at bounding box center [526, 140] width 505 height 51
click at [274, 111] on input "b. Implementing stricter credit policies and enhancing collection efforts to re…" at bounding box center [274, 106] width 0 height 10
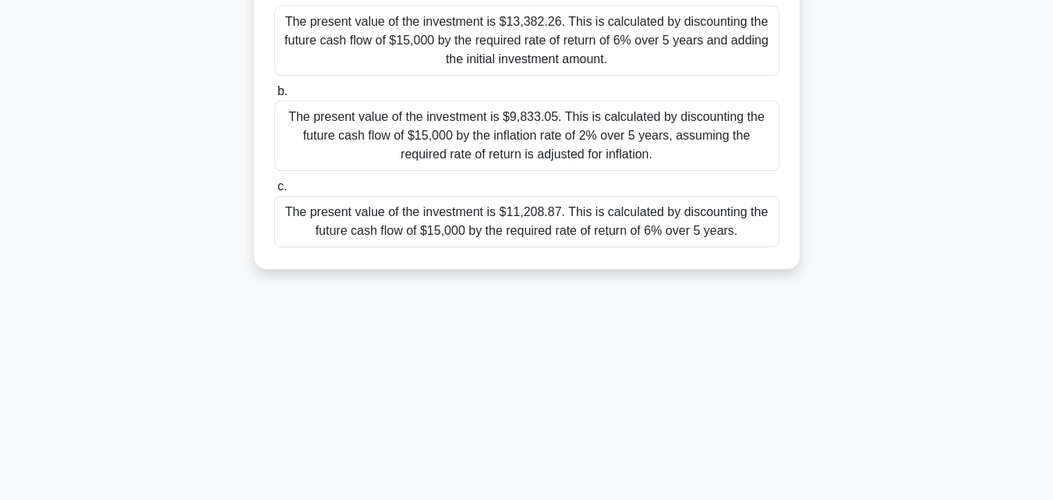
drag, startPoint x: 687, startPoint y: 210, endPoint x: 677, endPoint y: 211, distance: 10.9
click at [687, 211] on div "The present value of the investment is $11,208.87. This is calculated by discou…" at bounding box center [526, 221] width 505 height 51
click at [274, 192] on input "c. The present value of the investment is $11,208.87. This is calculated by dis…" at bounding box center [274, 187] width 0 height 10
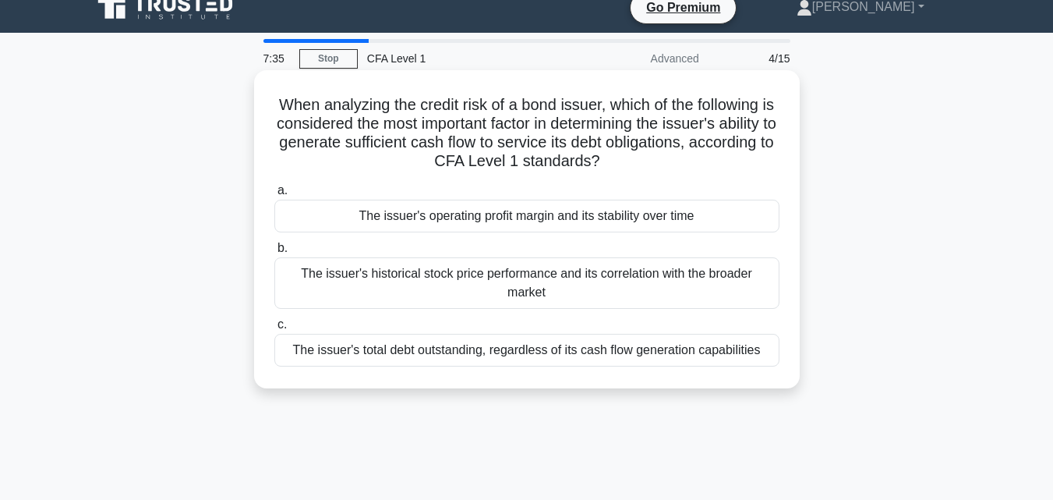
scroll to position [0, 0]
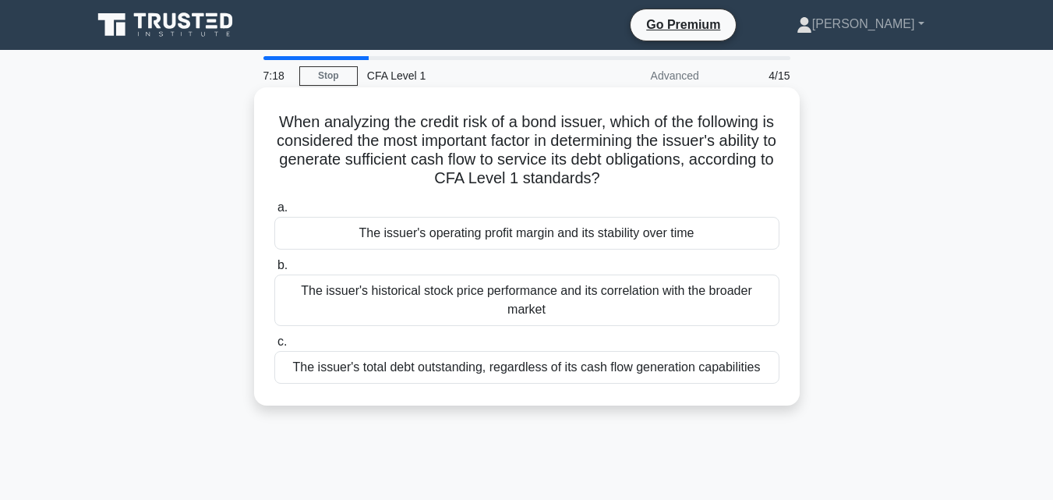
click at [376, 235] on div "The issuer's operating profit margin and its stability over time" at bounding box center [526, 233] width 505 height 33
click at [274, 213] on input "a. The issuer's operating profit margin and its stability over time" at bounding box center [274, 208] width 0 height 10
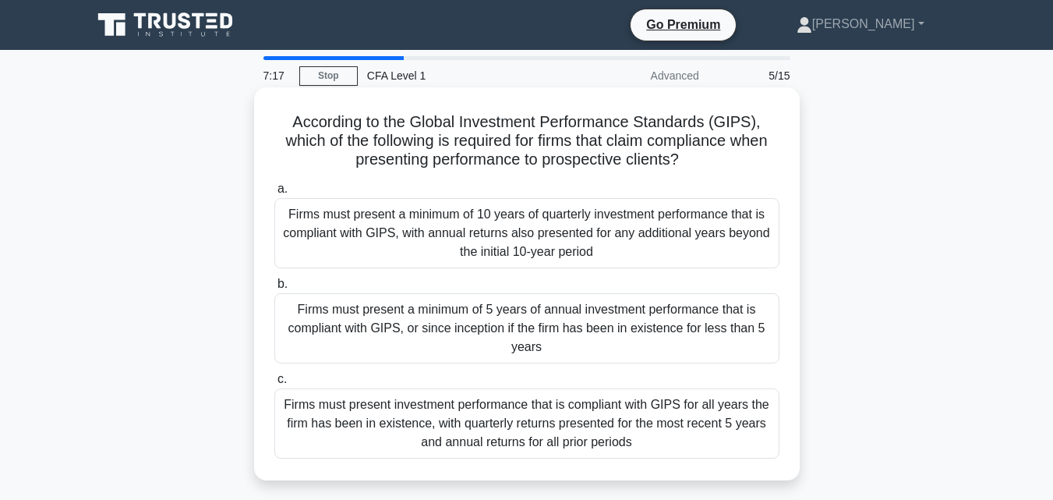
click at [461, 238] on div "Firms must present a minimum of 10 years of quarterly investment performance th…" at bounding box center [526, 233] width 505 height 70
click at [274, 194] on input "a. Firms must present a minimum of 10 years of quarterly investment performance…" at bounding box center [274, 189] width 0 height 10
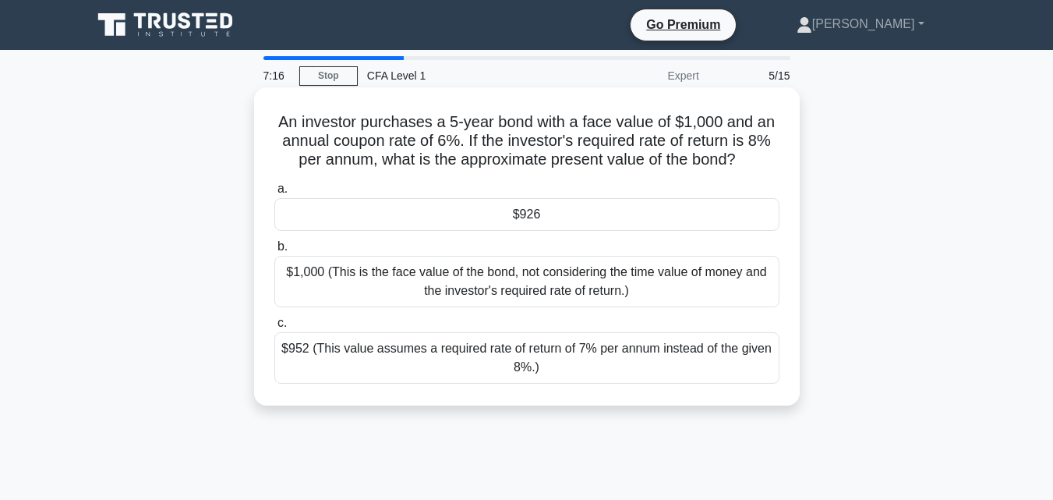
click at [461, 232] on div "a. $926 b. $1,000 (This is the face value of the bond, not considering the time…" at bounding box center [527, 281] width 524 height 210
click at [460, 221] on div "$926" at bounding box center [526, 214] width 505 height 33
click at [274, 194] on input "a. $926" at bounding box center [274, 189] width 0 height 10
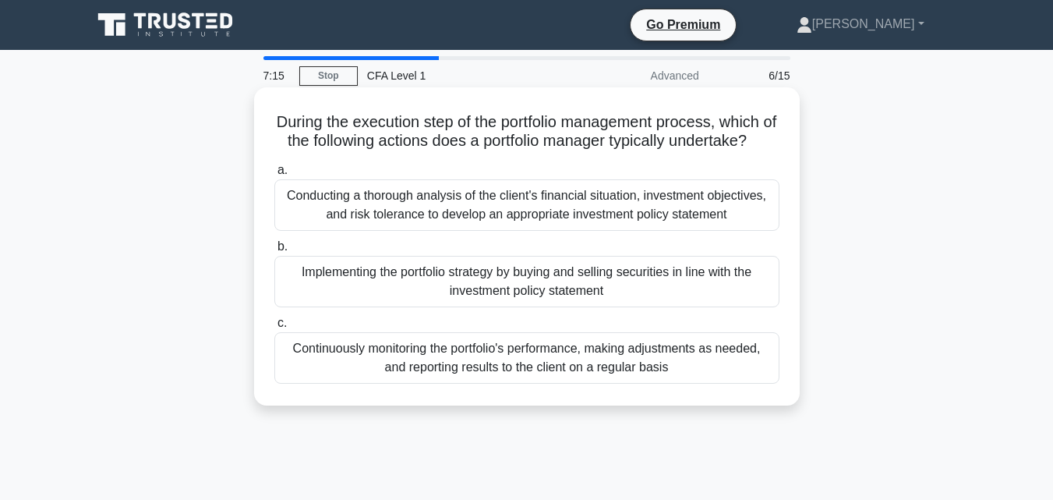
click at [454, 225] on div "Conducting a thorough analysis of the client's financial situation, investment …" at bounding box center [526, 204] width 505 height 51
click at [453, 225] on div "Conducting a thorough analysis of the client's financial situation, investment …" at bounding box center [526, 204] width 505 height 51
click at [274, 175] on input "a. Conducting a thorough analysis of the client's financial situation, investme…" at bounding box center [274, 170] width 0 height 10
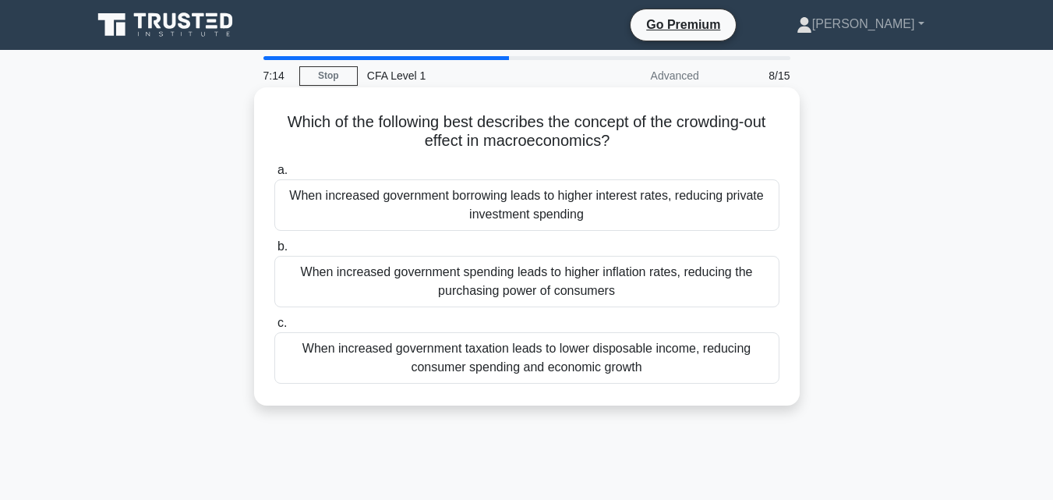
click at [542, 194] on div "When increased government borrowing leads to higher interest rates, reducing pr…" at bounding box center [526, 204] width 505 height 51
click at [274, 175] on input "a. When increased government borrowing leads to higher interest rates, reducing…" at bounding box center [274, 170] width 0 height 10
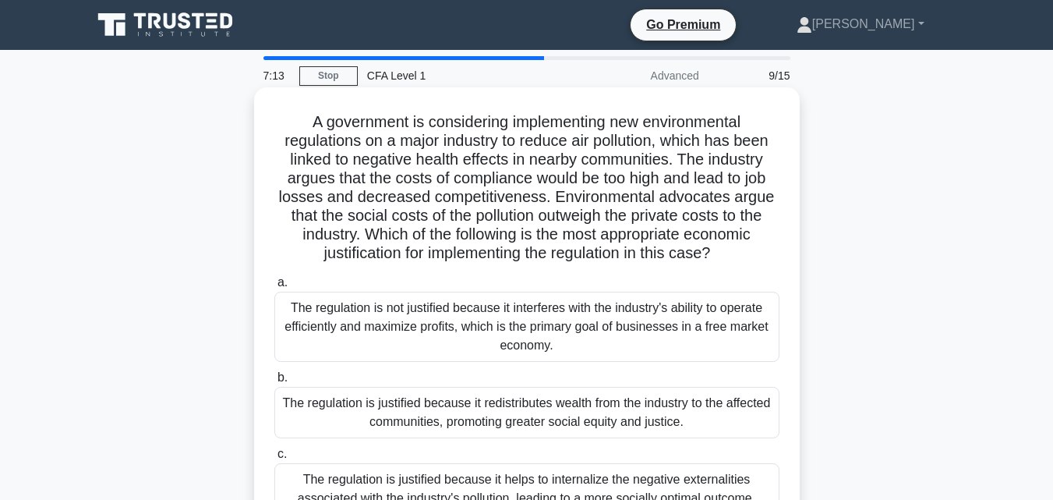
click at [497, 306] on div "The regulation is not justified because it interferes with the industry's abili…" at bounding box center [526, 327] width 505 height 70
click at [274, 288] on input "a. The regulation is not justified because it interferes with the industry's ab…" at bounding box center [274, 282] width 0 height 10
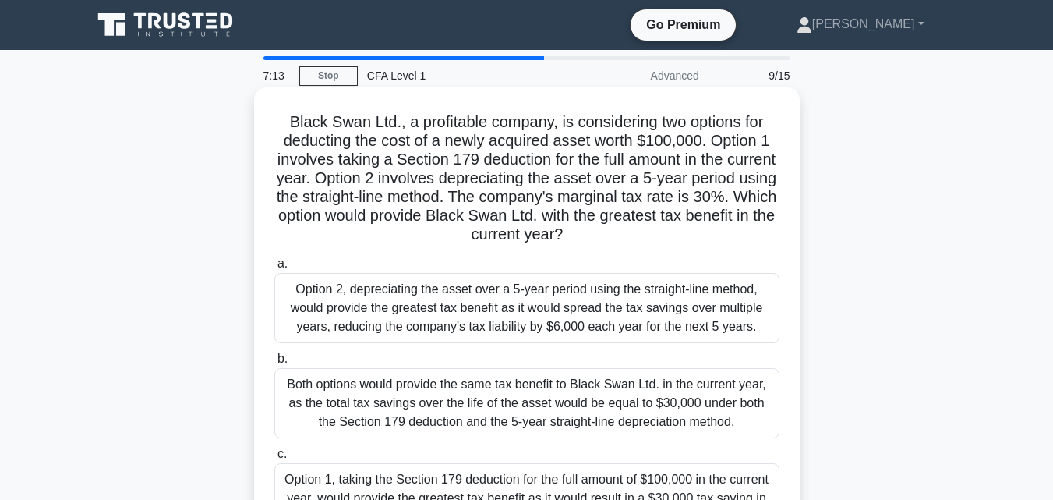
drag, startPoint x: 502, startPoint y: 287, endPoint x: 502, endPoint y: 298, distance: 10.9
click at [502, 297] on div "Option 2, depreciating the asset over a 5-year period using the straight-line m…" at bounding box center [526, 308] width 505 height 70
click at [274, 269] on input "a. Option 2, depreciating the asset over a 5-year period using the straight-lin…" at bounding box center [274, 264] width 0 height 10
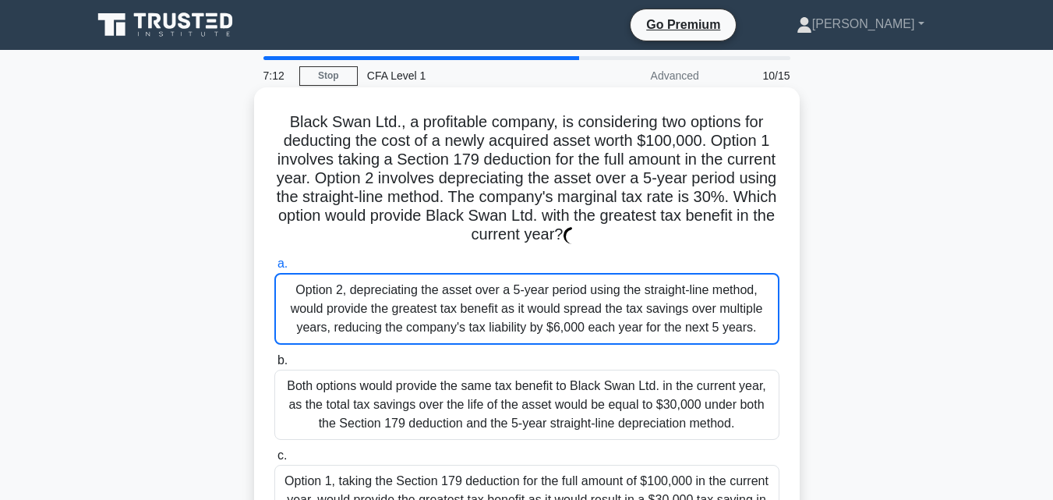
click at [499, 300] on div "Option 2, depreciating the asset over a 5-year period using the straight-line m…" at bounding box center [526, 309] width 505 height 72
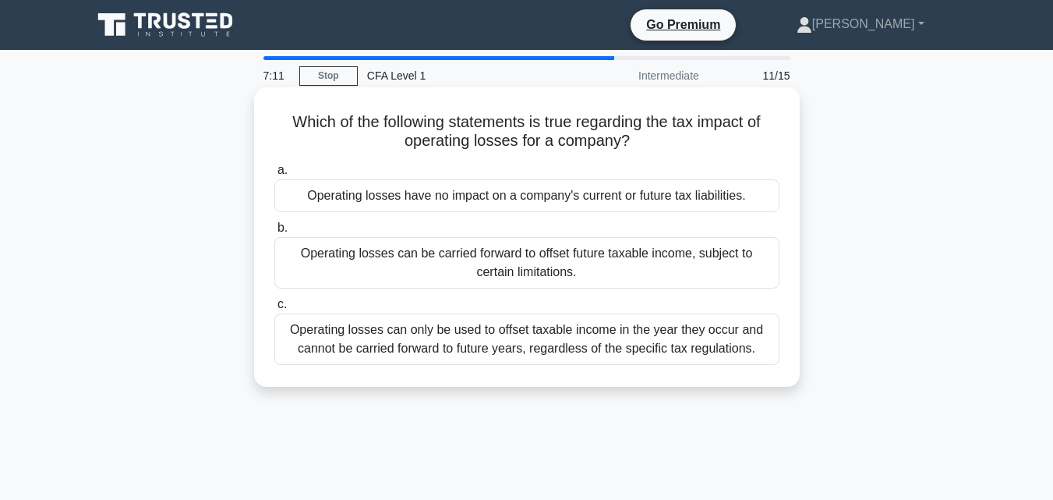
click at [472, 197] on div "Operating losses have no impact on a company's current or future tax liabilitie…" at bounding box center [526, 195] width 505 height 33
click at [274, 175] on input "a. Operating losses have no impact on a company's current or future tax liabili…" at bounding box center [274, 170] width 0 height 10
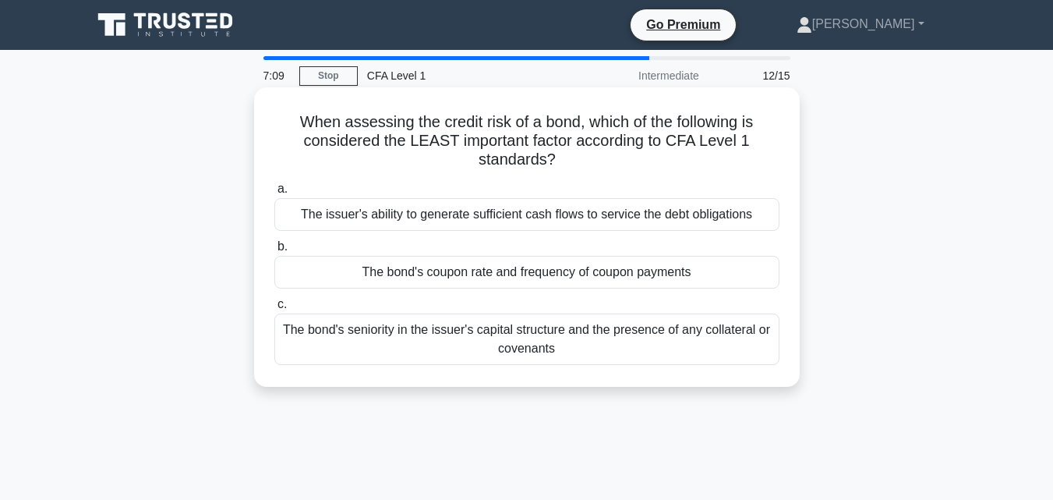
click at [444, 217] on div "The issuer's ability to generate sufficient cash flows to service the debt obli…" at bounding box center [526, 214] width 505 height 33
click at [274, 194] on input "a. The issuer's ability to generate sufficient cash flows to service the debt o…" at bounding box center [274, 189] width 0 height 10
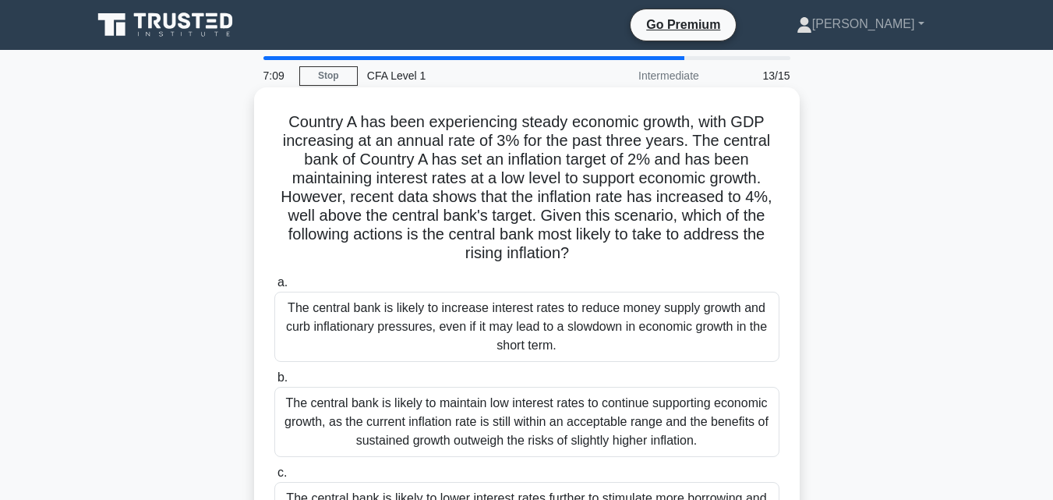
click at [450, 316] on div "The central bank is likely to increase interest rates to reduce money supply gr…" at bounding box center [526, 327] width 505 height 70
click at [274, 288] on input "a. The central bank is likely to increase interest rates to reduce money supply…" at bounding box center [274, 282] width 0 height 10
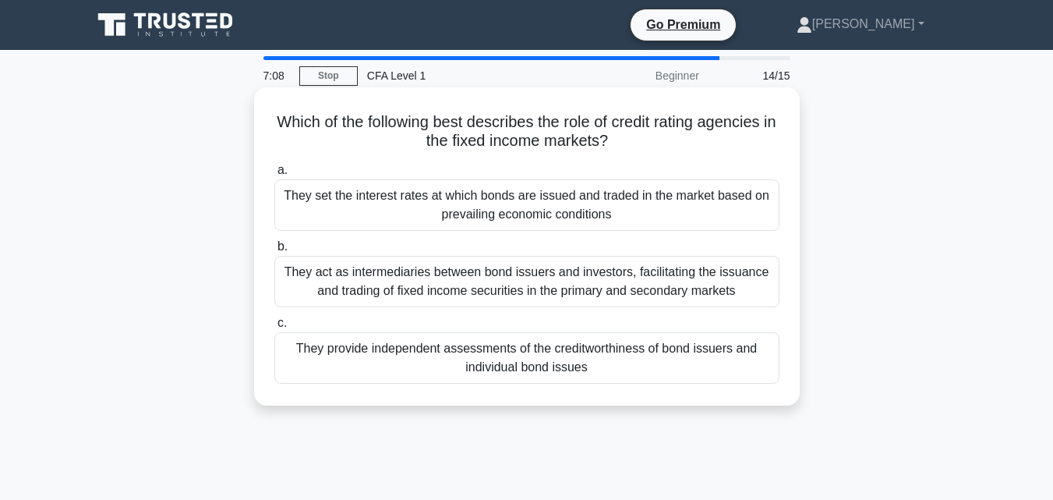
click at [458, 212] on div "They set the interest rates at which bonds are issued and traded in the market …" at bounding box center [526, 204] width 505 height 51
click at [274, 175] on input "a. They set the interest rates at which bonds are issued and traded in the mark…" at bounding box center [274, 170] width 0 height 10
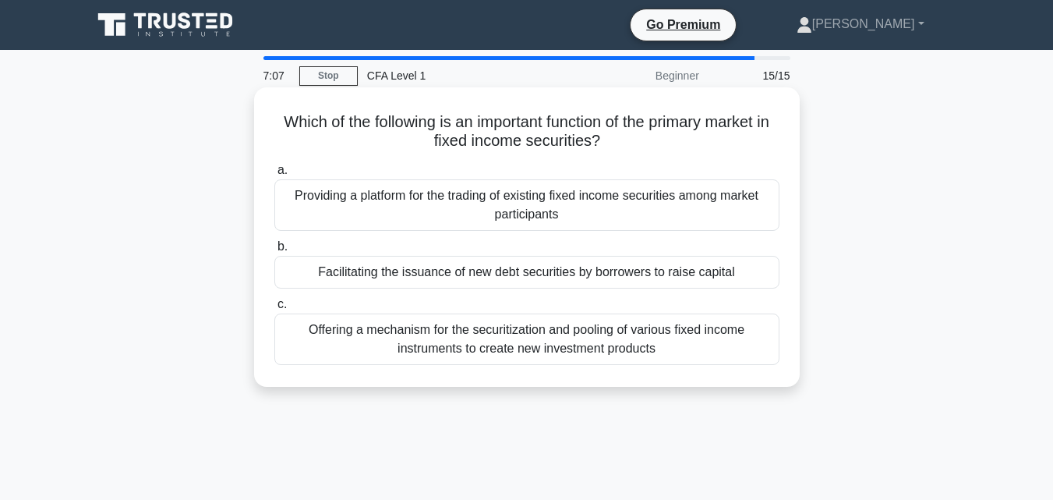
click at [460, 206] on div "Providing a platform for the trading of existing fixed income securities among …" at bounding box center [526, 204] width 505 height 51
click at [274, 175] on input "a. Providing a platform for the trading of existing fixed income securities amo…" at bounding box center [274, 170] width 0 height 10
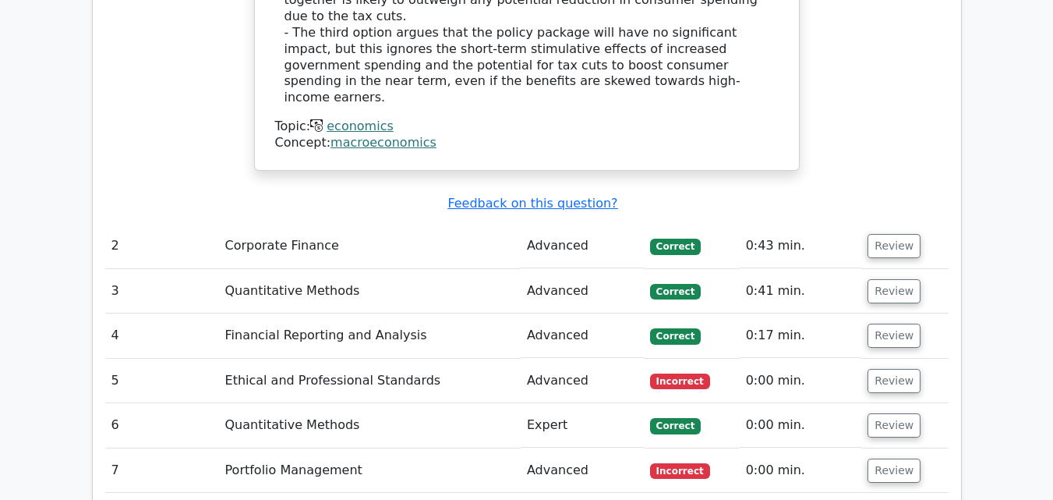
scroll to position [2105, 0]
click at [896, 324] on button "Review" at bounding box center [894, 336] width 53 height 24
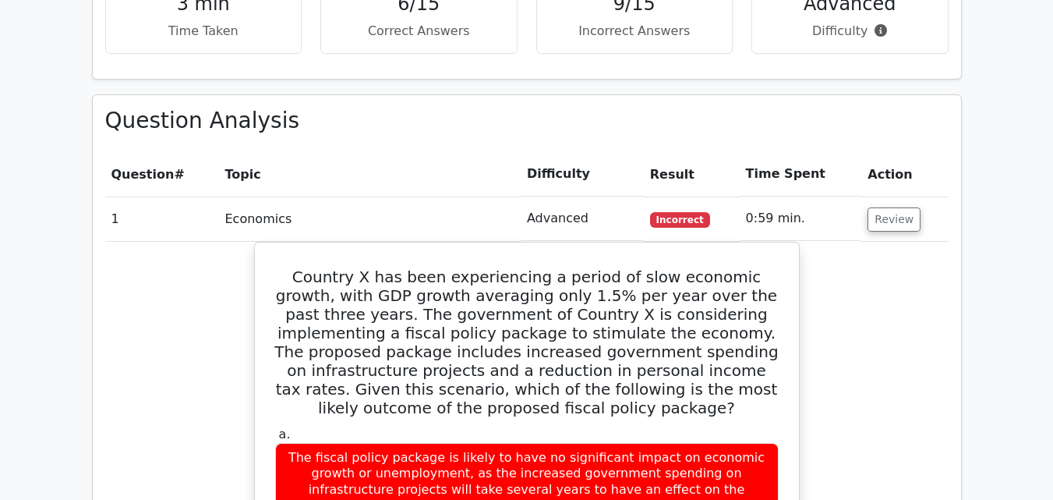
scroll to position [1091, 0]
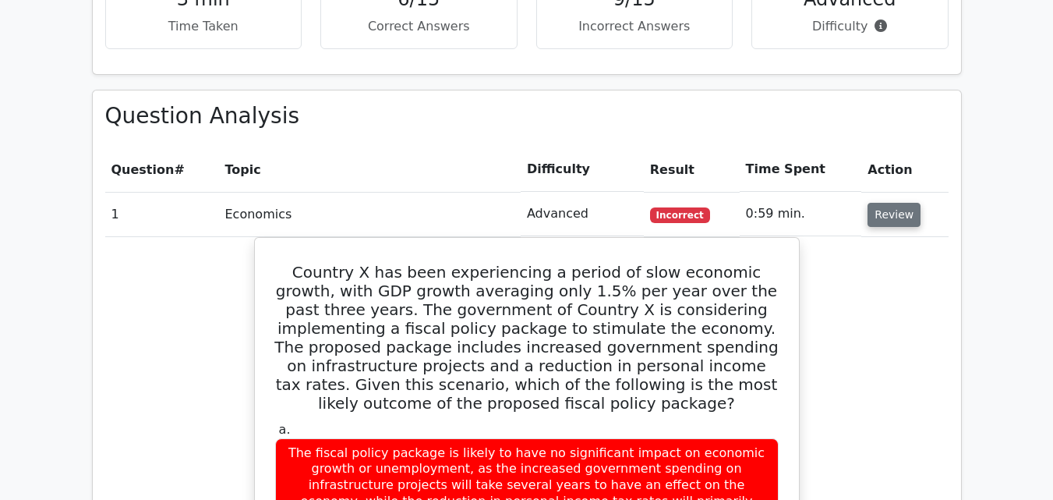
click at [896, 203] on button "Review" at bounding box center [894, 215] width 53 height 24
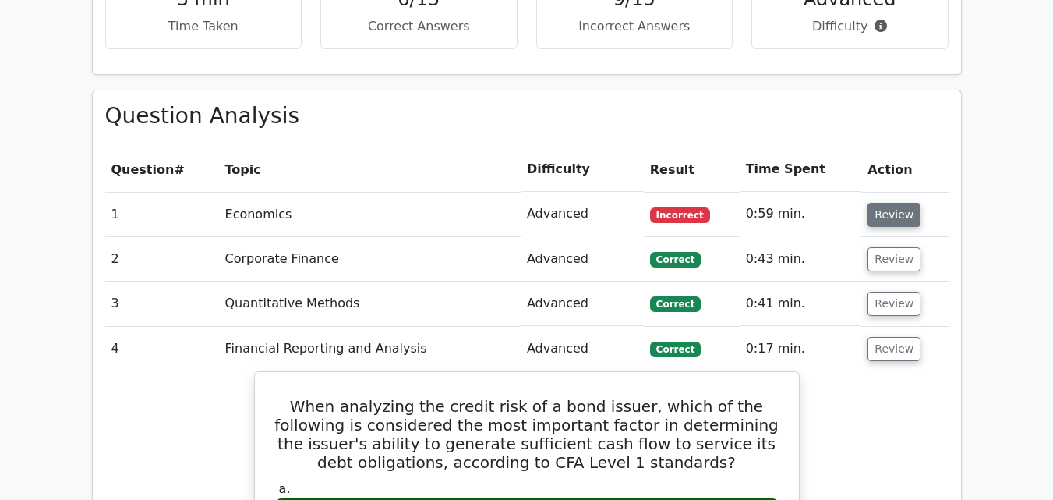
click at [900, 203] on button "Review" at bounding box center [894, 215] width 53 height 24
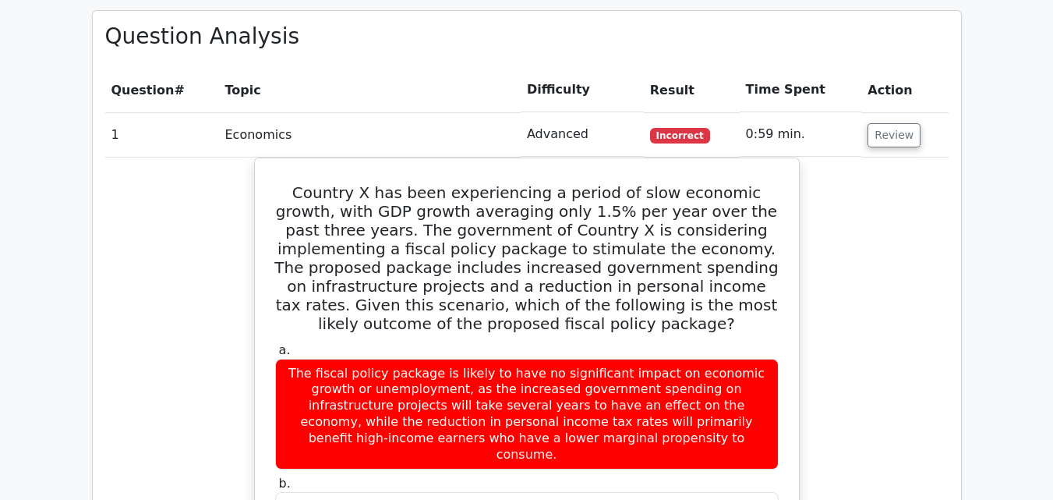
scroll to position [1169, 0]
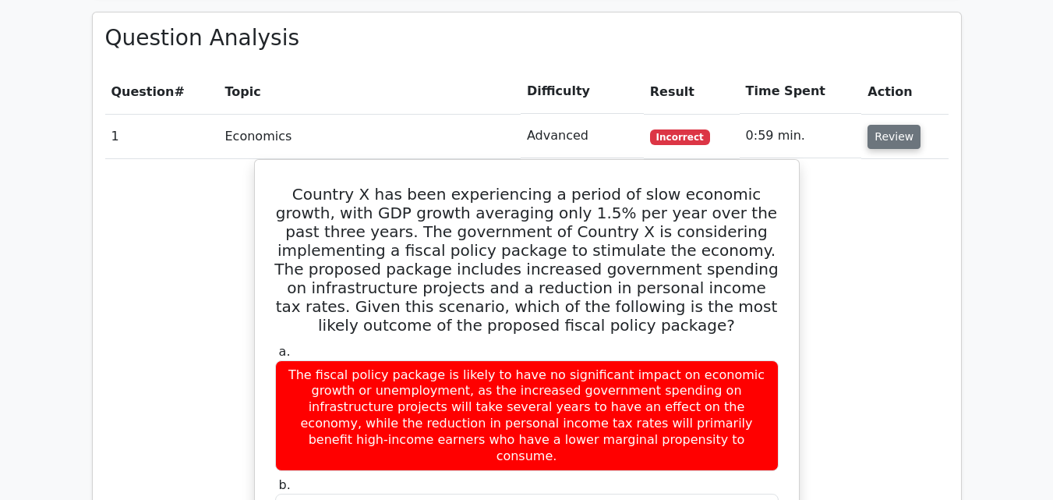
click at [893, 125] on button "Review" at bounding box center [894, 137] width 53 height 24
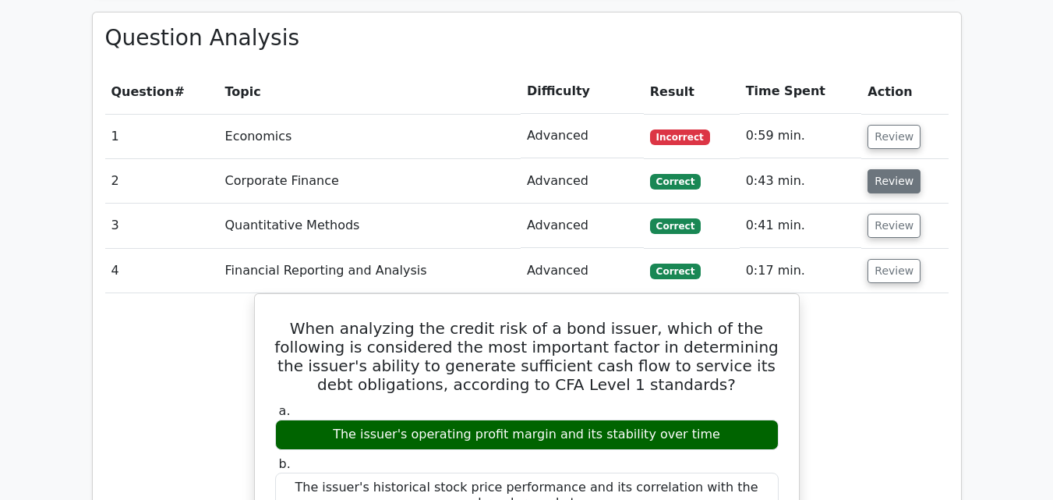
click at [874, 169] on button "Review" at bounding box center [894, 181] width 53 height 24
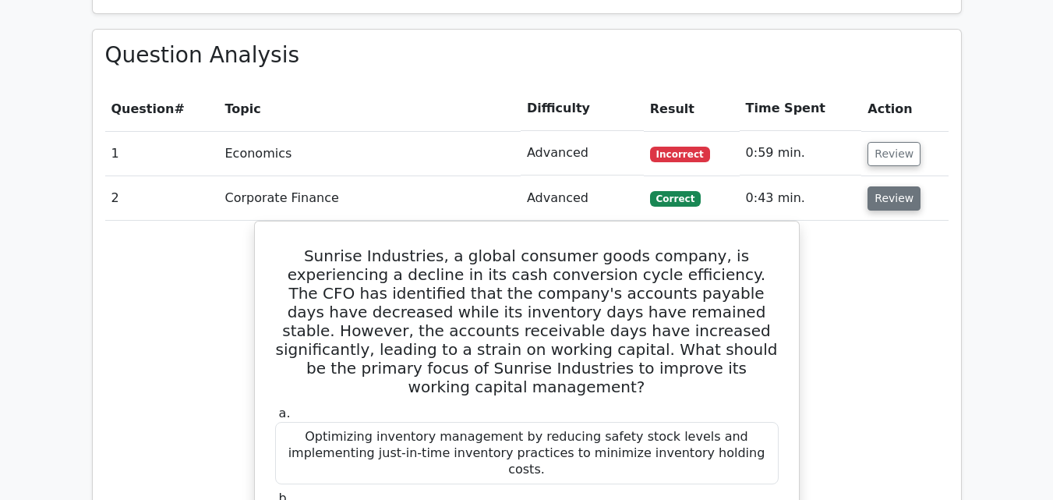
scroll to position [1091, 0]
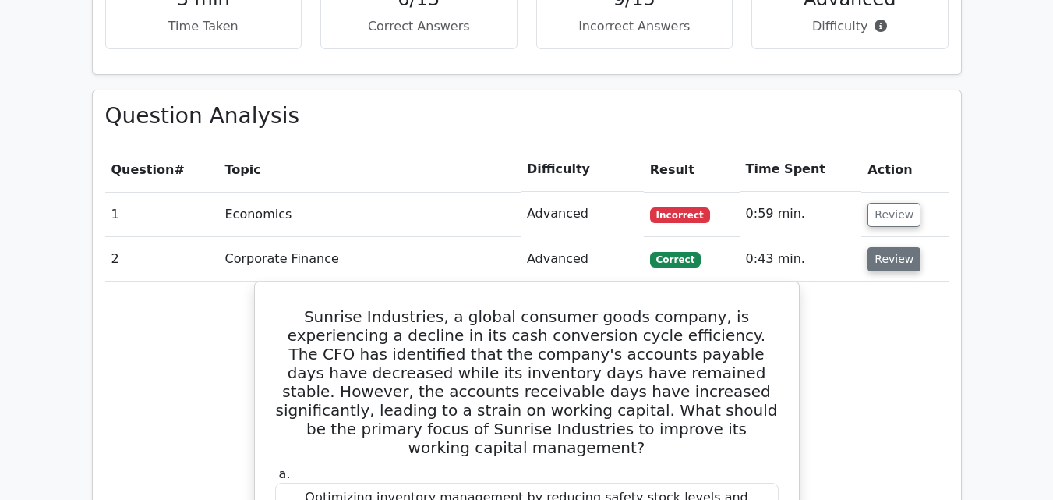
click at [883, 247] on button "Review" at bounding box center [894, 259] width 53 height 24
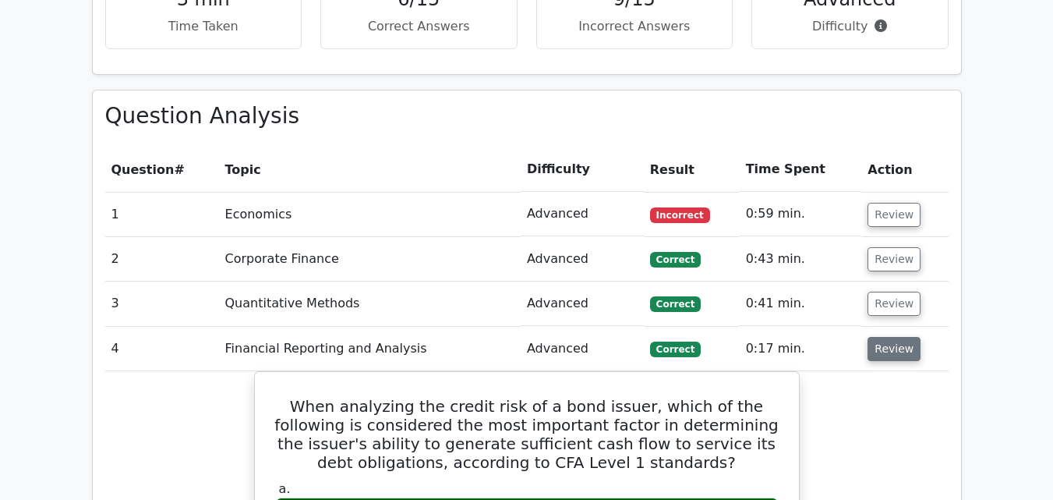
drag, startPoint x: 902, startPoint y: 291, endPoint x: 882, endPoint y: 292, distance: 20.3
click at [902, 337] on button "Review" at bounding box center [894, 349] width 53 height 24
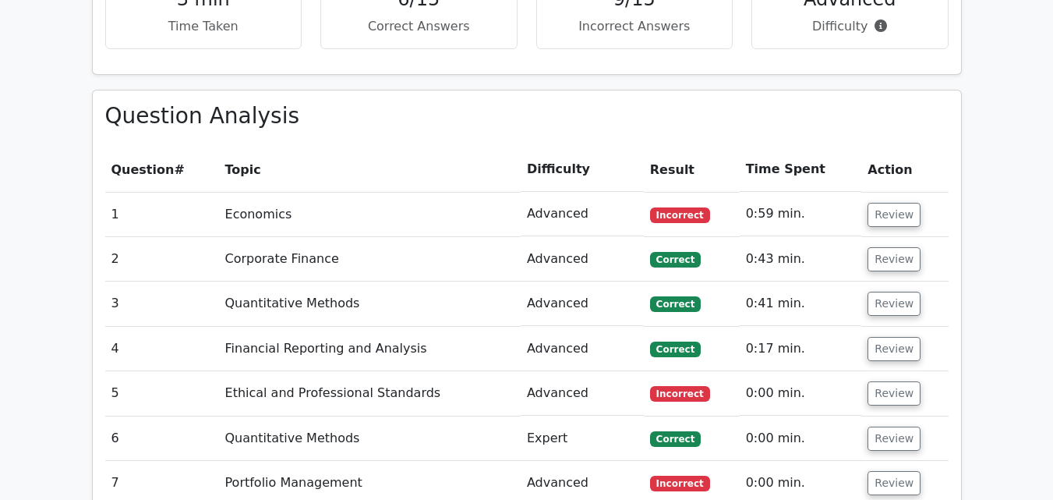
scroll to position [1169, 0]
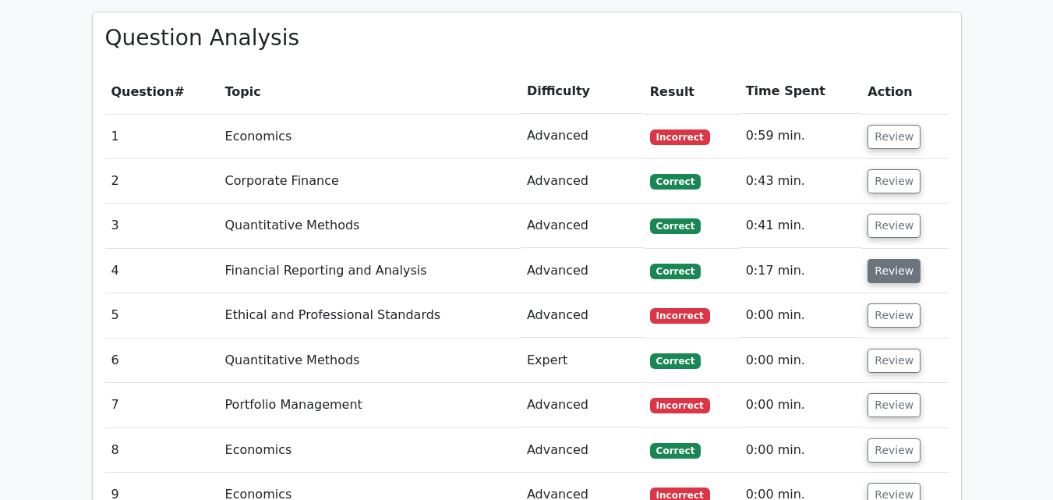
click at [892, 259] on button "Review" at bounding box center [894, 271] width 53 height 24
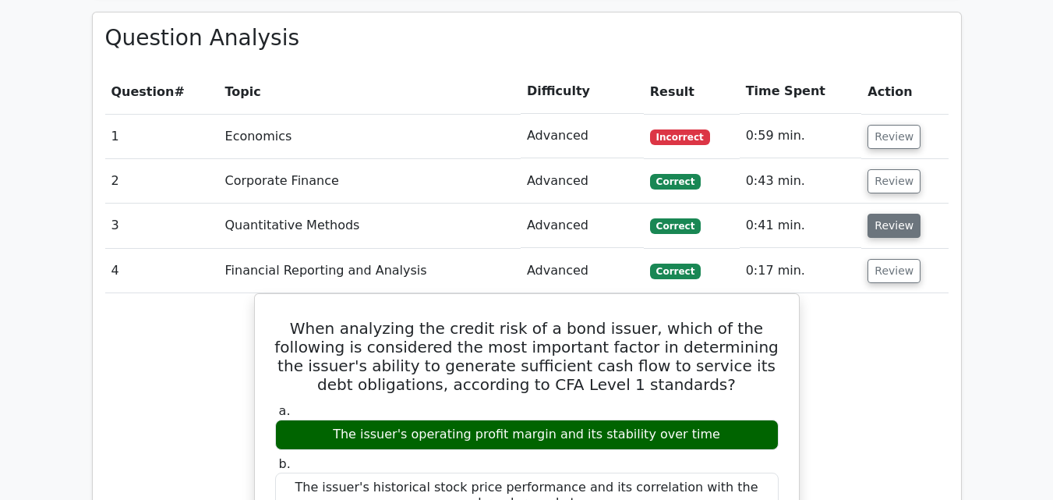
click at [886, 214] on button "Review" at bounding box center [894, 226] width 53 height 24
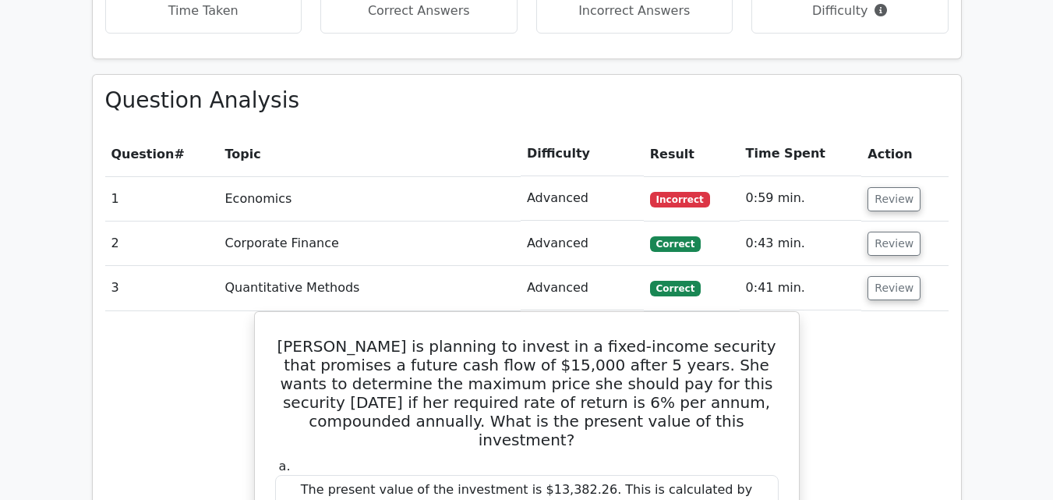
scroll to position [1091, 0]
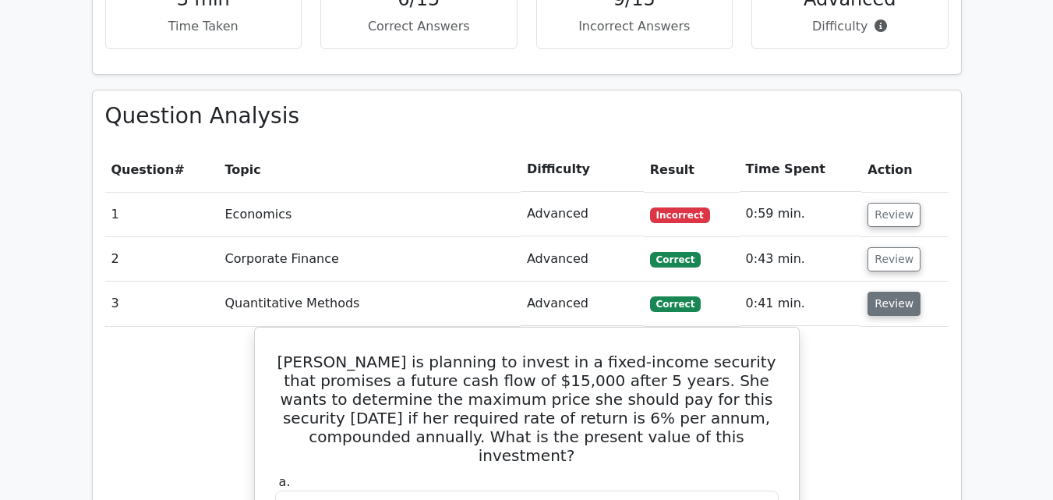
click at [877, 292] on button "Review" at bounding box center [894, 304] width 53 height 24
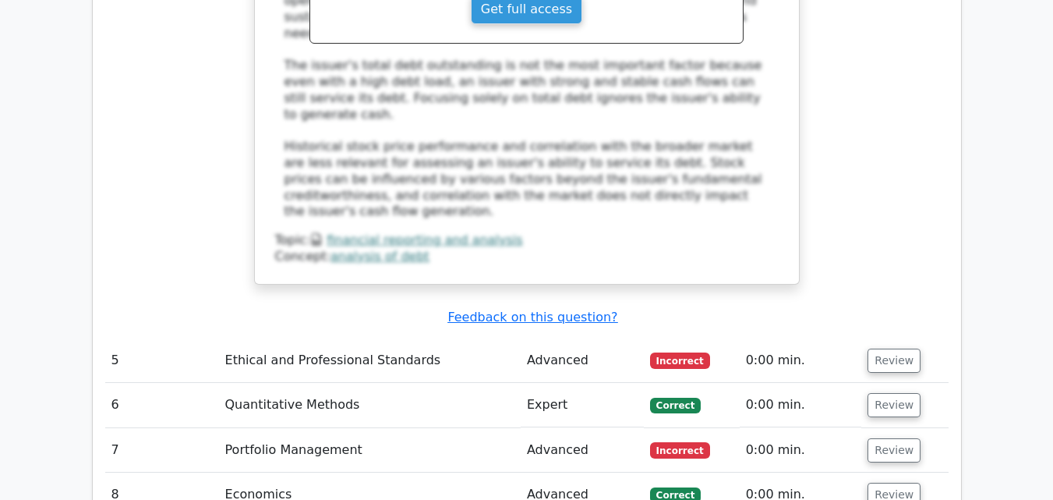
scroll to position [2105, 0]
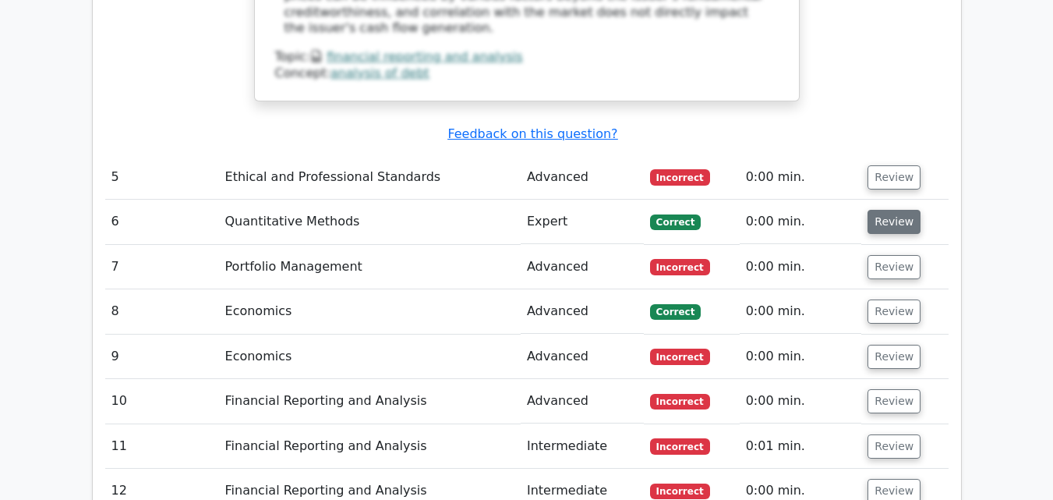
click at [890, 210] on button "Review" at bounding box center [894, 222] width 53 height 24
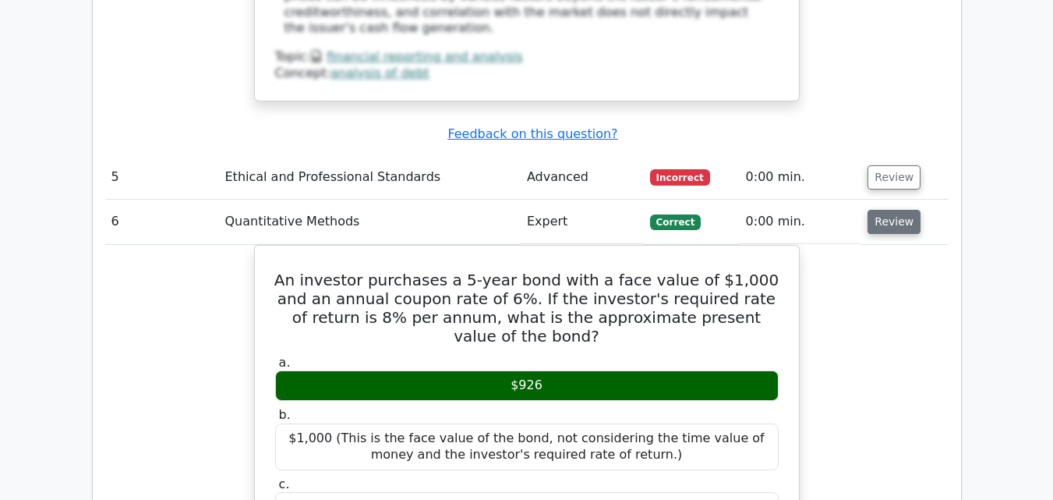
click at [884, 210] on button "Review" at bounding box center [894, 222] width 53 height 24
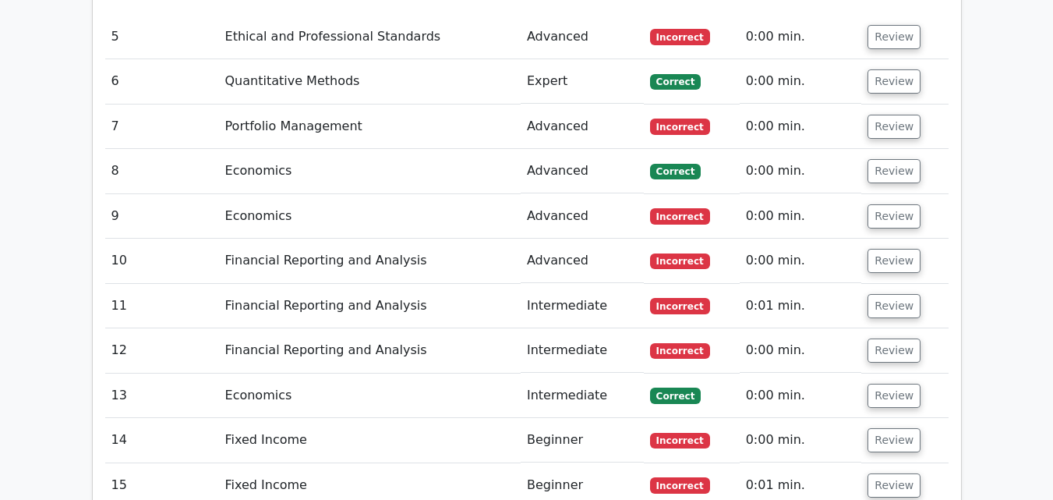
scroll to position [2260, 0]
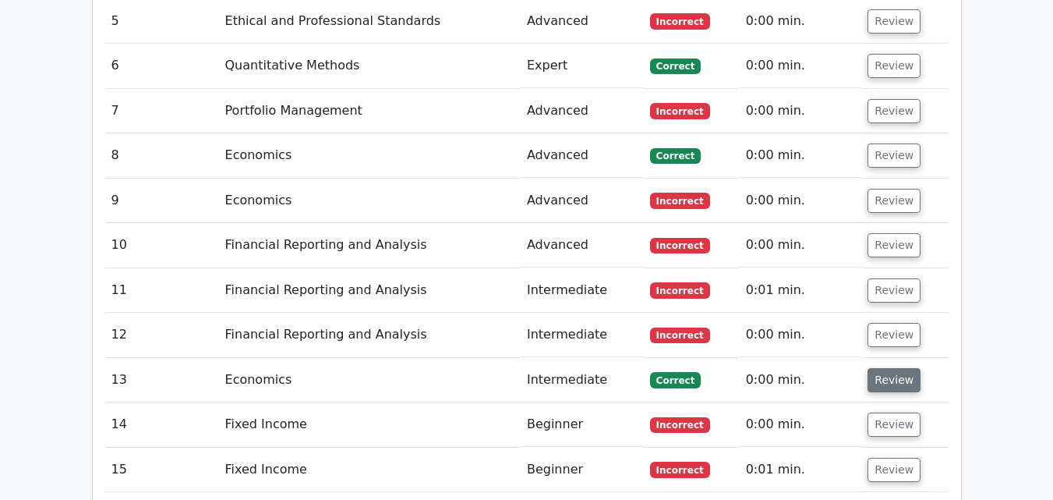
click at [887, 368] on button "Review" at bounding box center [894, 380] width 53 height 24
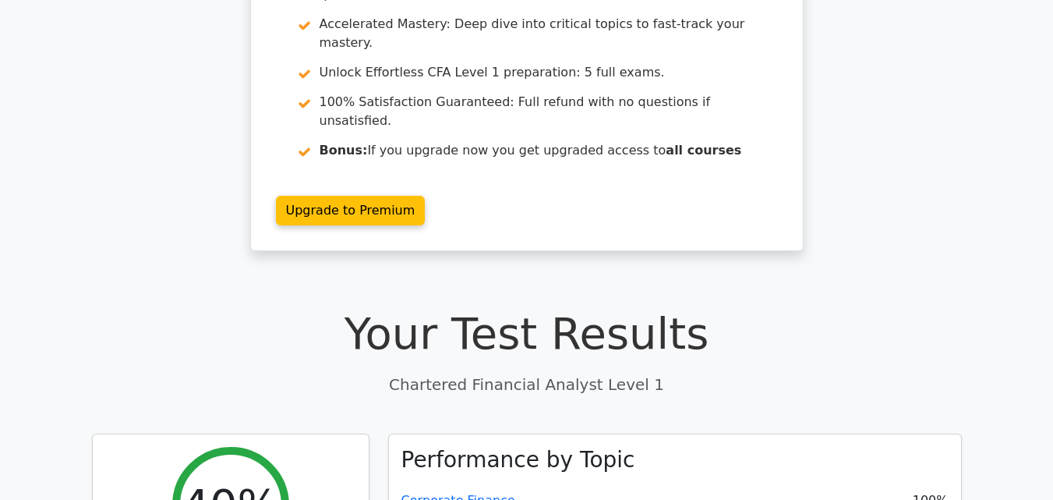
scroll to position [0, 0]
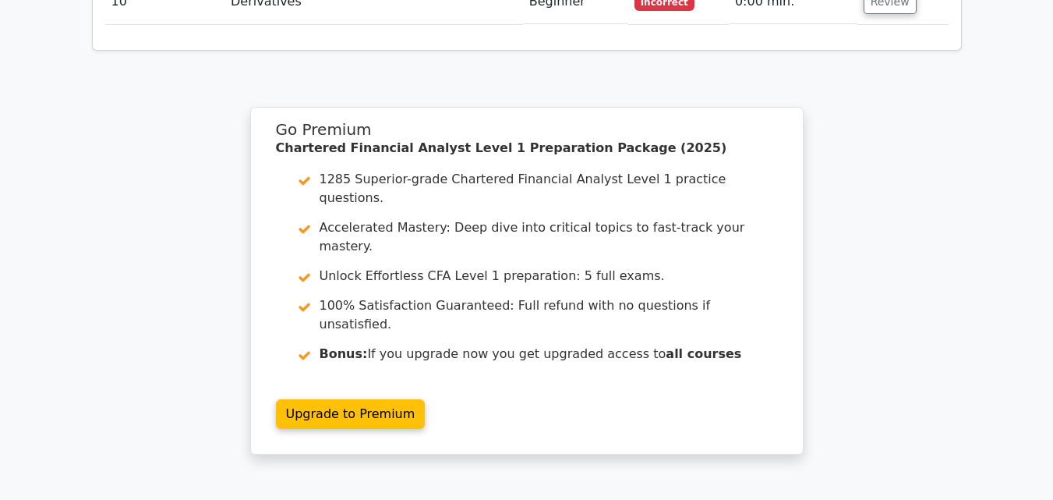
scroll to position [2416, 0]
